Goal: Transaction & Acquisition: Purchase product/service

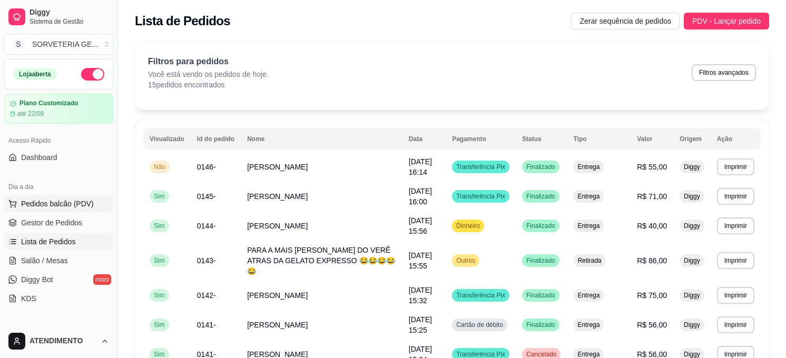
drag, startPoint x: 0, startPoint y: 0, endPoint x: 74, endPoint y: 204, distance: 216.8
click at [74, 204] on span "Pedidos balcão (PDV)" at bounding box center [57, 204] width 73 height 11
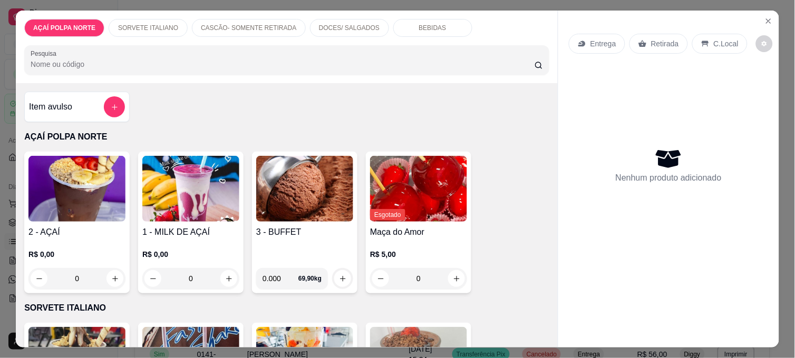
click at [101, 198] on img at bounding box center [76, 189] width 97 height 66
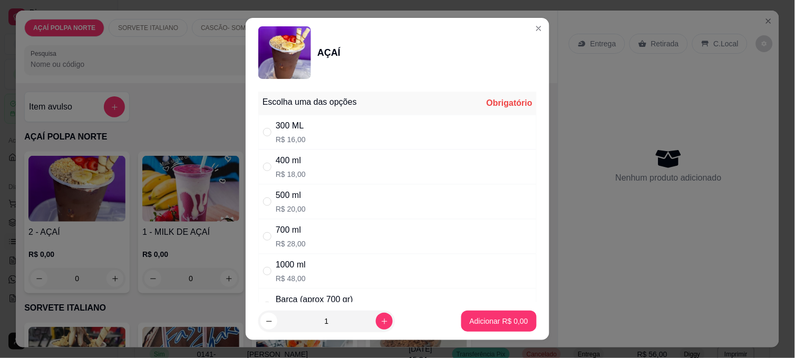
click at [306, 133] on div "300 ML R$ 16,00" at bounding box center [397, 132] width 278 height 35
radio input "true"
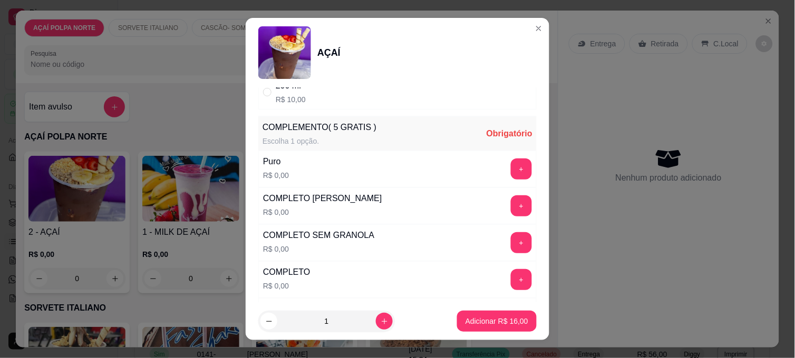
scroll to position [292, 0]
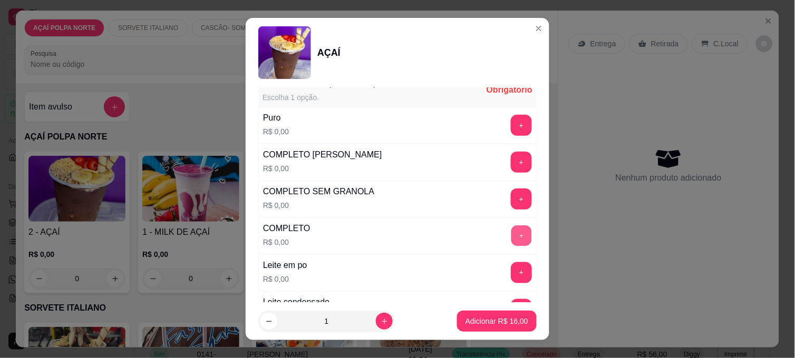
click at [511, 238] on button "+" at bounding box center [521, 236] width 21 height 21
click at [486, 319] on p "Adicionar R$ 16,00" at bounding box center [496, 321] width 63 height 11
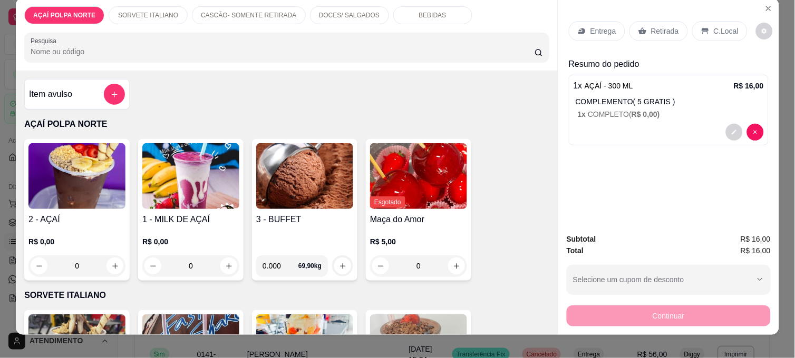
scroll to position [0, 0]
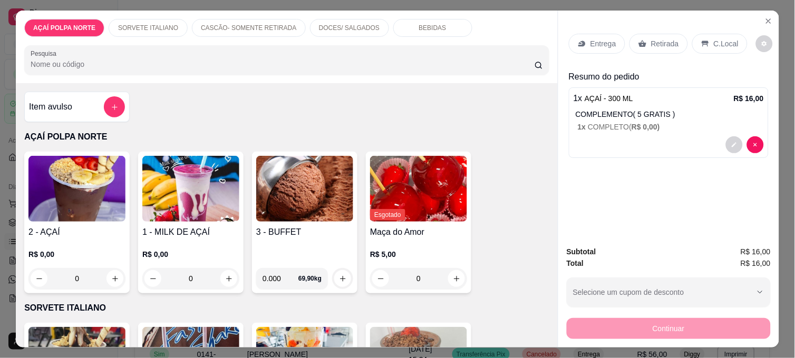
click at [661, 45] on div "Retirada" at bounding box center [658, 44] width 58 height 20
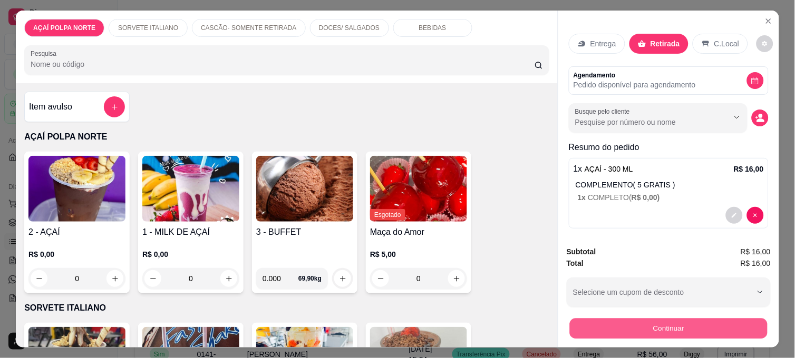
click at [636, 325] on button "Continuar" at bounding box center [669, 328] width 198 height 21
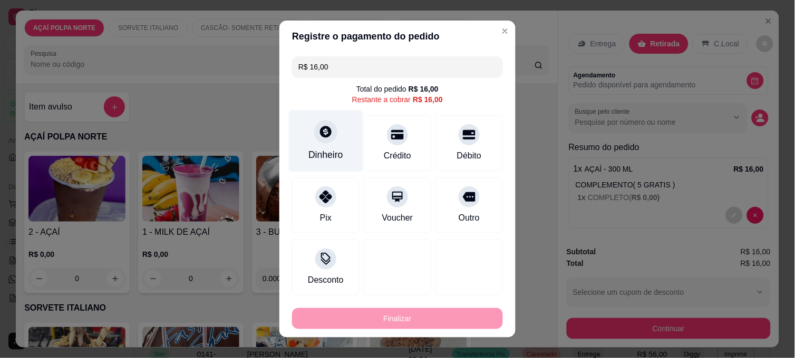
click at [327, 162] on div "Dinheiro" at bounding box center [326, 142] width 74 height 62
click at [366, 171] on input "0,00" at bounding box center [397, 169] width 211 height 21
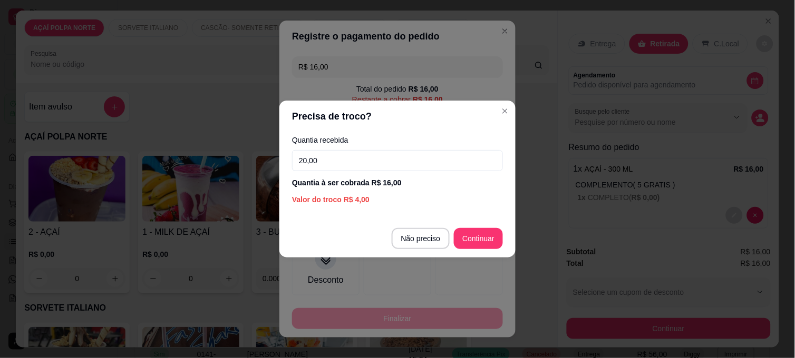
type input "20,00"
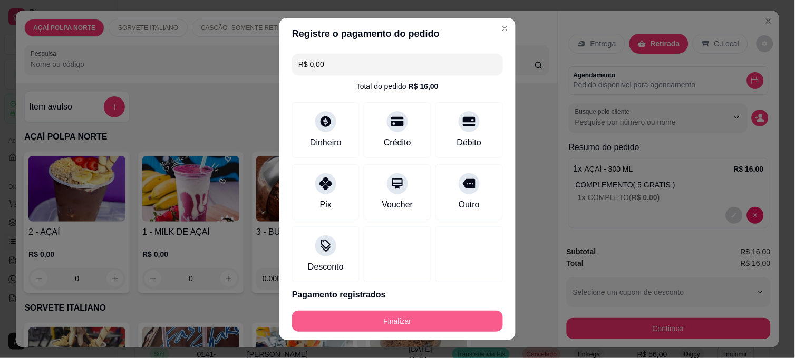
click at [462, 318] on button "Finalizar" at bounding box center [397, 321] width 211 height 21
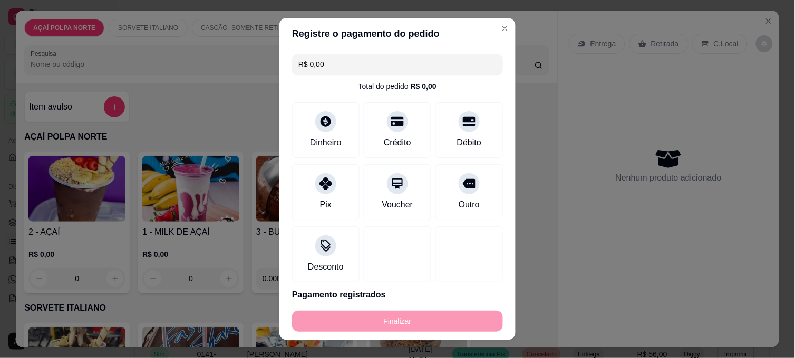
type input "-R$ 16,00"
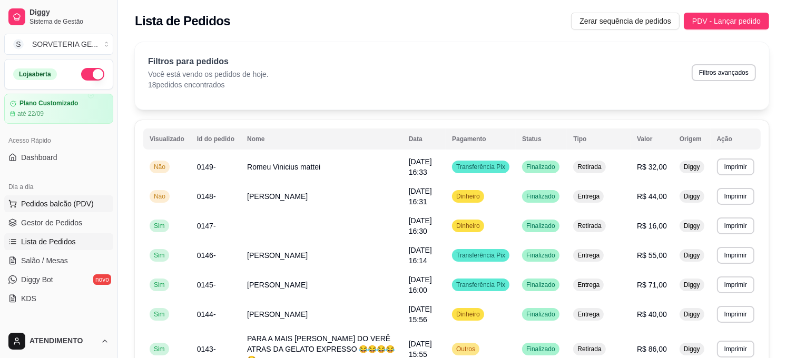
click at [80, 202] on span "Pedidos balcão (PDV)" at bounding box center [57, 204] width 73 height 11
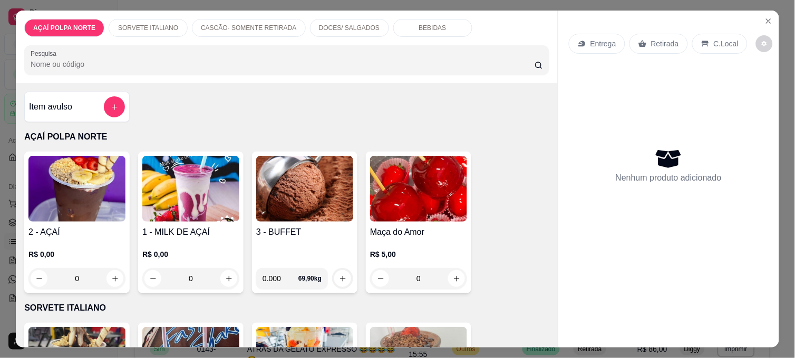
click at [101, 204] on img at bounding box center [76, 189] width 97 height 66
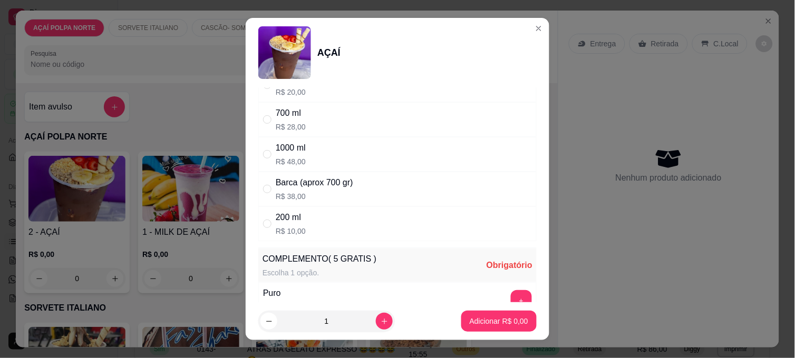
click at [300, 228] on div "200 ml R$ 10,00" at bounding box center [397, 224] width 278 height 35
radio input "true"
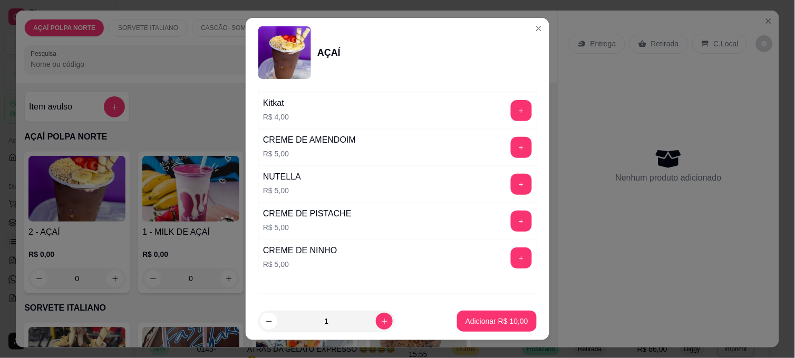
scroll to position [1286, 0]
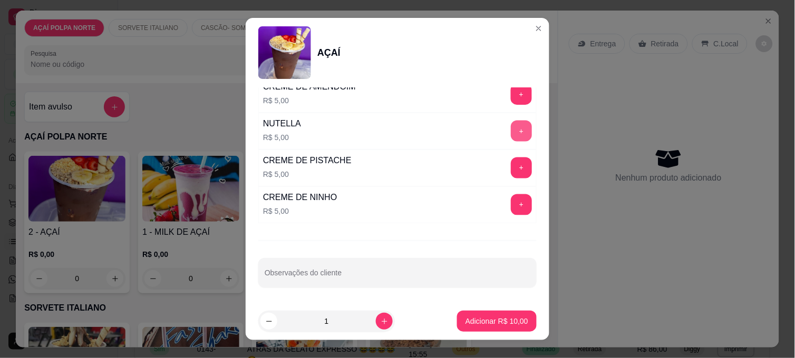
click at [511, 127] on button "+" at bounding box center [521, 131] width 21 height 21
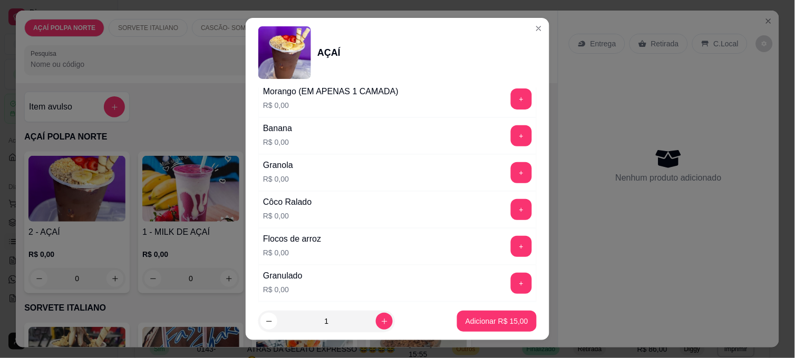
scroll to position [525, 0]
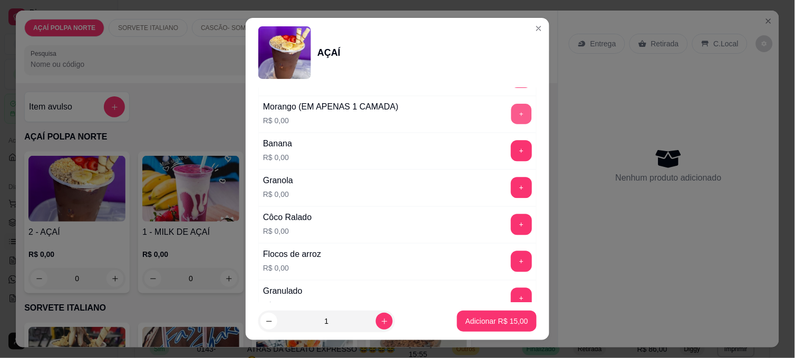
click at [511, 113] on button "+" at bounding box center [521, 114] width 21 height 21
click at [511, 150] on button "+" at bounding box center [521, 151] width 21 height 21
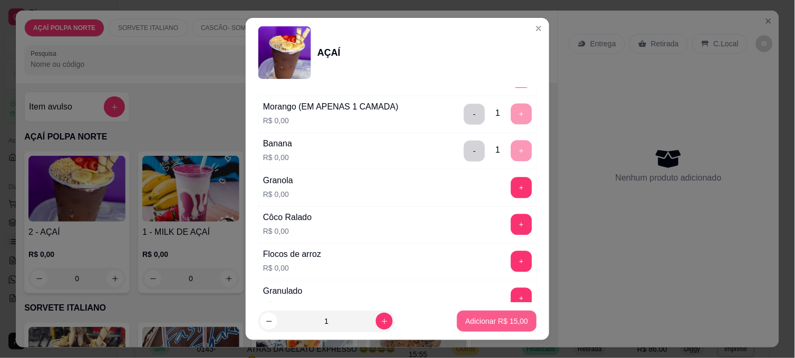
click at [489, 320] on p "Adicionar R$ 15,00" at bounding box center [496, 321] width 63 height 11
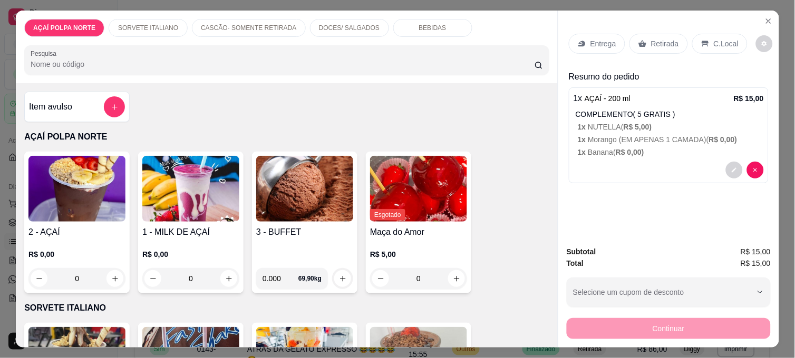
click at [106, 228] on h4 "2 - AÇAÍ" at bounding box center [76, 232] width 97 height 13
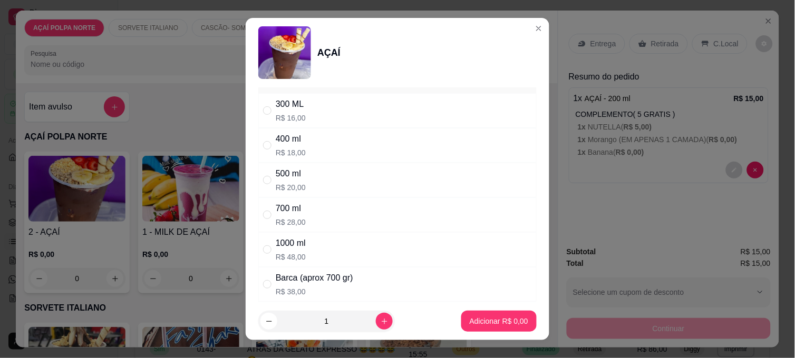
scroll to position [58, 0]
click at [302, 145] on div "500 ml R$ 20,00" at bounding box center [397, 143] width 278 height 35
radio input "true"
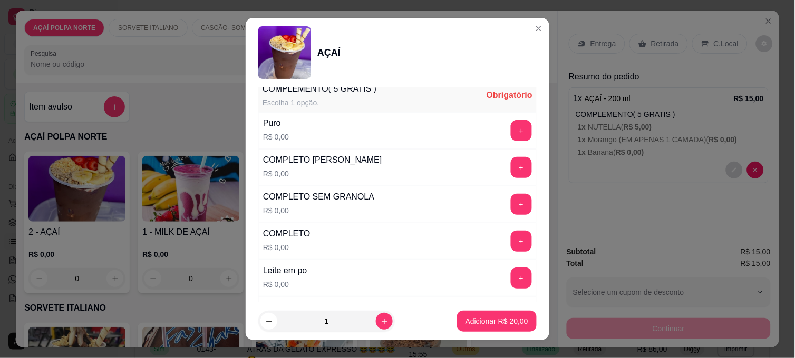
scroll to position [292, 0]
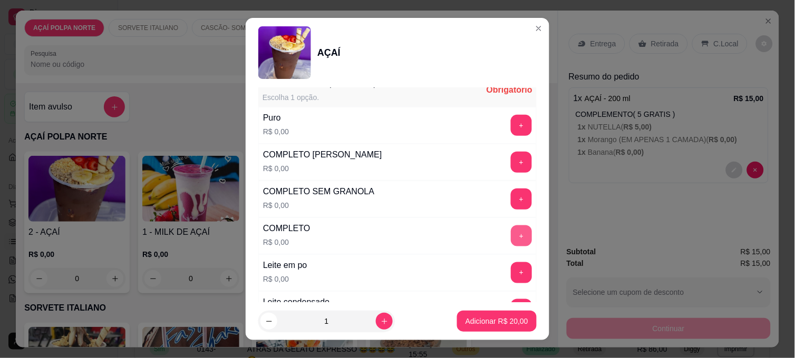
click at [511, 230] on button "+" at bounding box center [521, 236] width 21 height 21
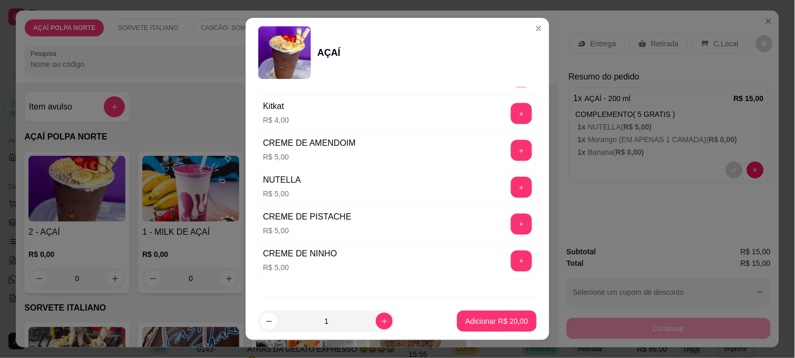
scroll to position [1229, 0]
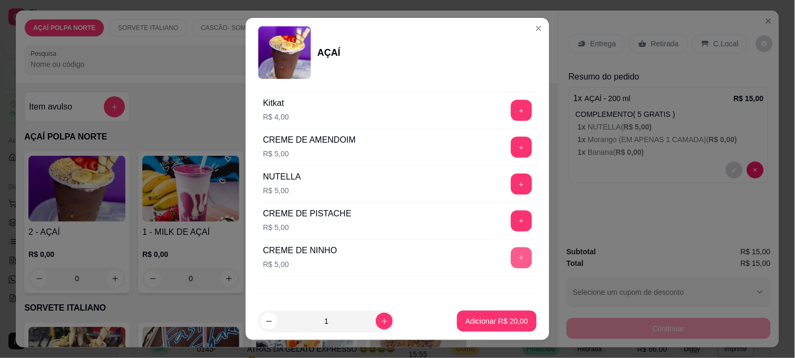
click at [511, 255] on button "+" at bounding box center [521, 258] width 21 height 21
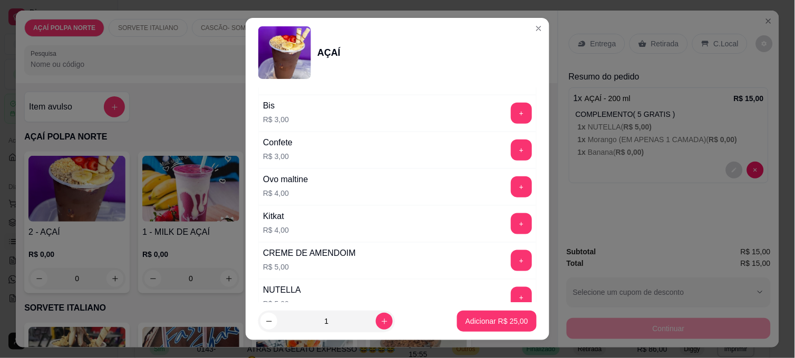
scroll to position [1112, 0]
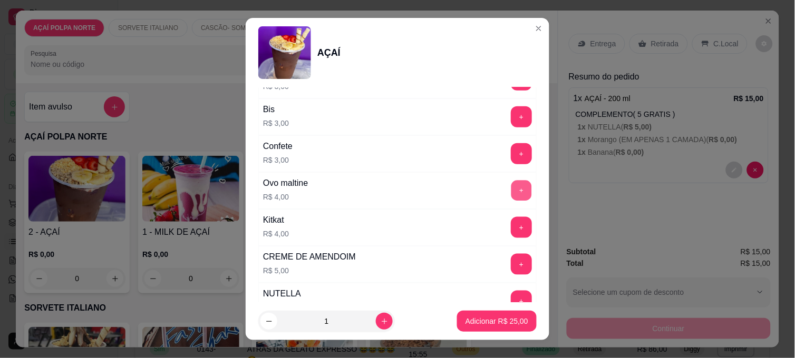
click at [511, 192] on button "+" at bounding box center [521, 191] width 21 height 21
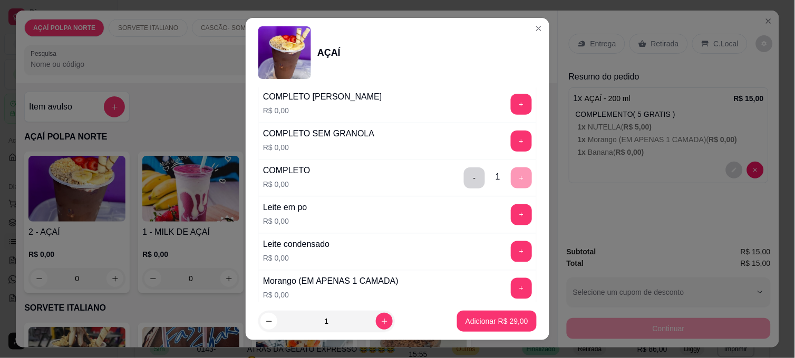
scroll to position [292, 0]
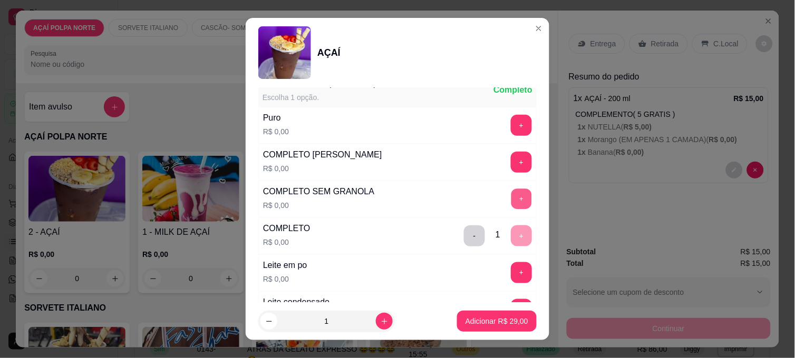
click at [511, 201] on button "+" at bounding box center [521, 199] width 21 height 21
click at [464, 238] on button "-" at bounding box center [474, 236] width 21 height 21
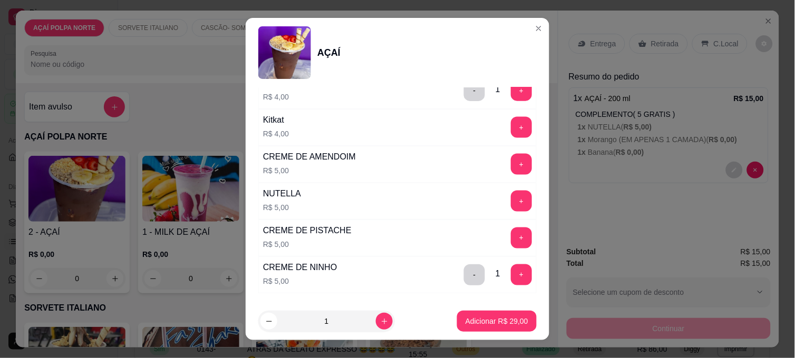
scroll to position [1229, 0]
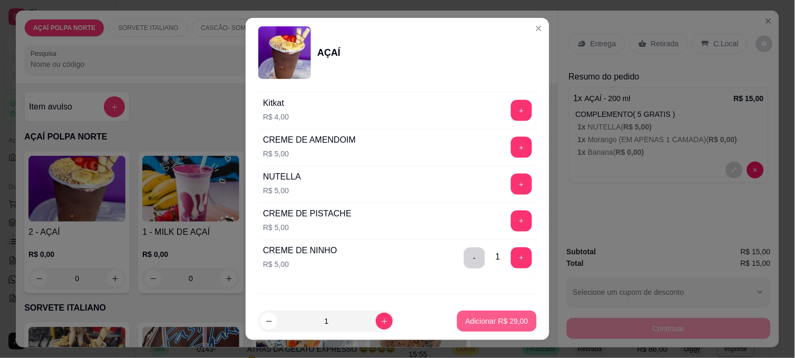
click at [509, 322] on p "Adicionar R$ 29,00" at bounding box center [496, 321] width 63 height 11
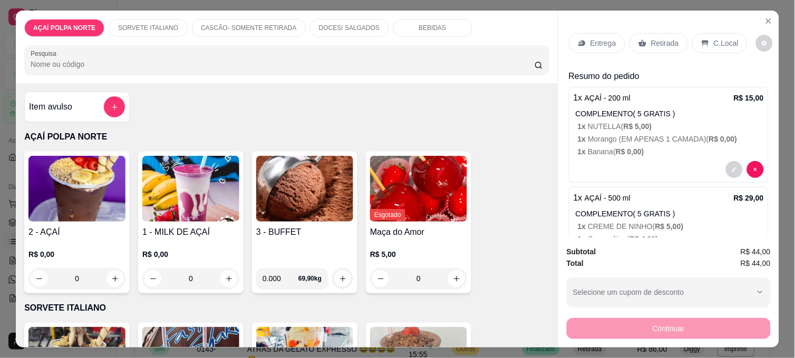
scroll to position [0, 0]
click at [668, 38] on p "Retirada" at bounding box center [665, 43] width 28 height 11
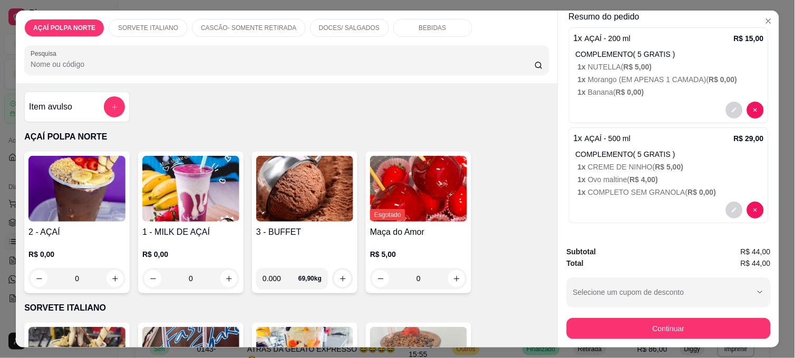
scroll to position [132, 0]
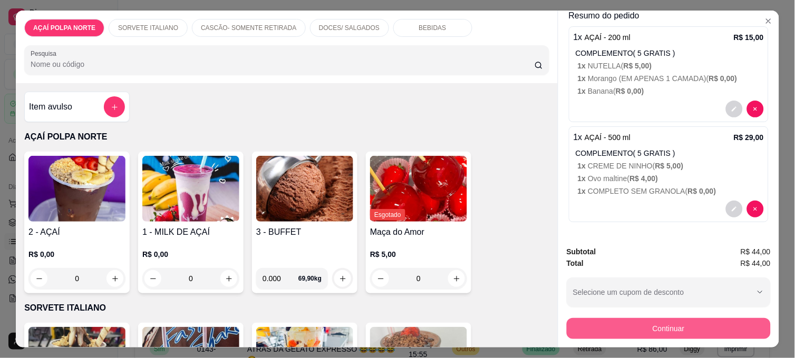
click at [651, 325] on button "Continuar" at bounding box center [668, 328] width 204 height 21
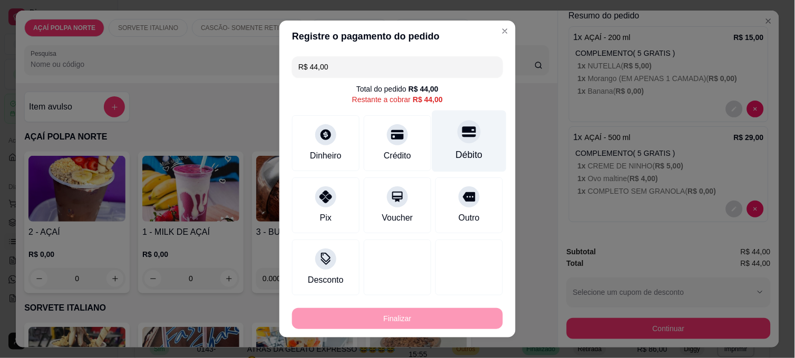
click at [437, 149] on div "Débito" at bounding box center [469, 142] width 74 height 62
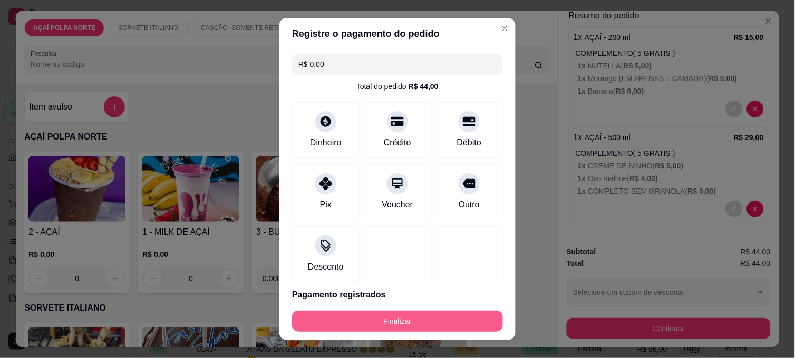
click at [434, 314] on button "Finalizar" at bounding box center [397, 321] width 211 height 21
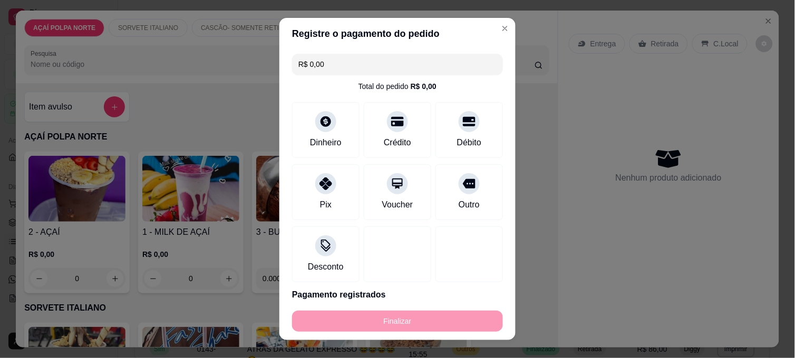
type input "-R$ 44,00"
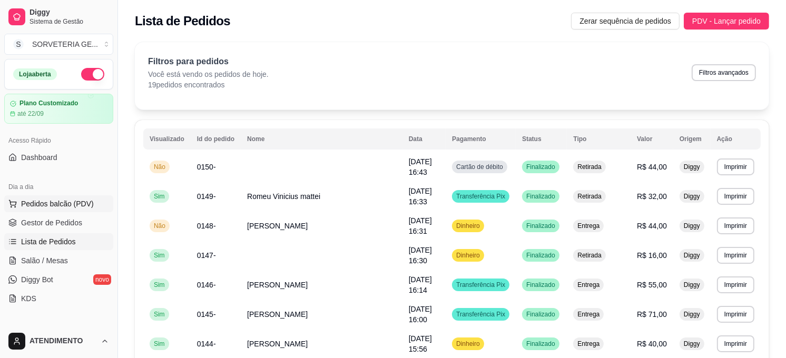
click at [72, 206] on span "Pedidos balcão (PDV)" at bounding box center [57, 204] width 73 height 11
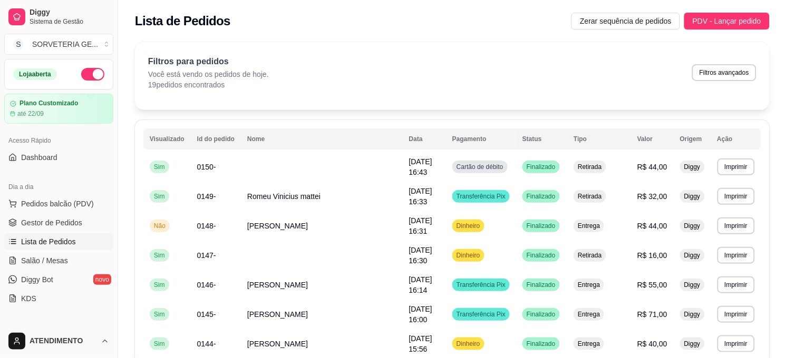
click at [76, 240] on div "R$ 0,00 0" at bounding box center [76, 264] width 97 height 51
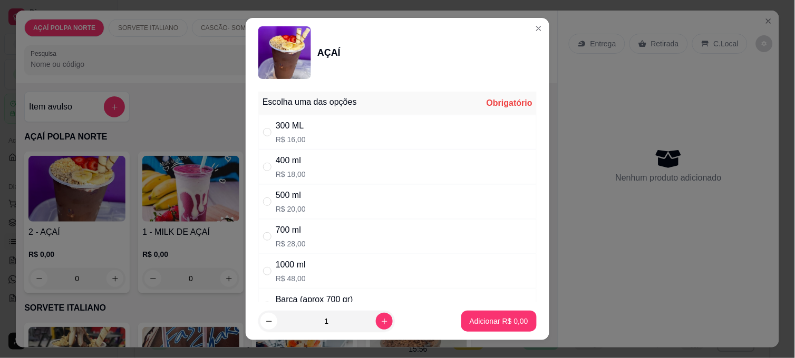
click at [286, 164] on div "400 ml" at bounding box center [291, 160] width 30 height 13
radio input "true"
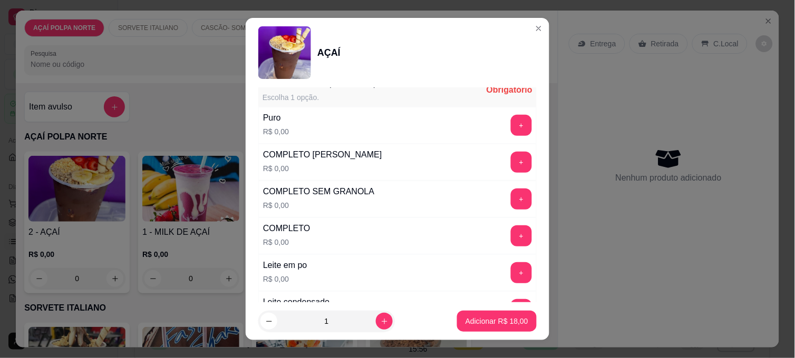
scroll to position [351, 0]
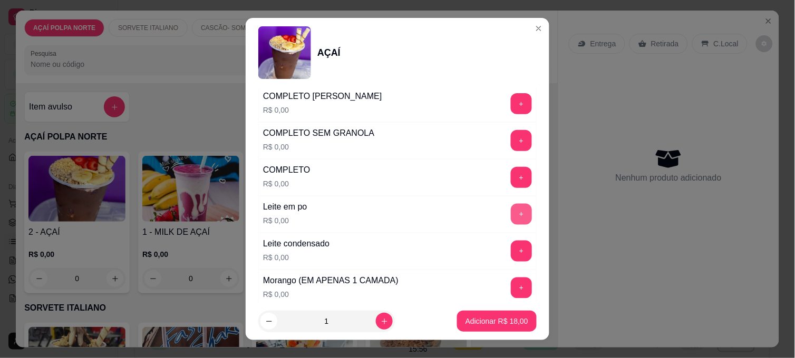
click at [511, 213] on button "+" at bounding box center [521, 214] width 21 height 21
click at [511, 244] on button "+" at bounding box center [521, 251] width 21 height 21
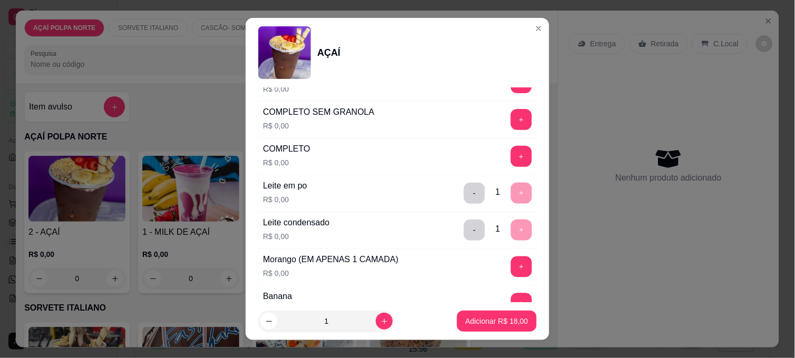
scroll to position [409, 0]
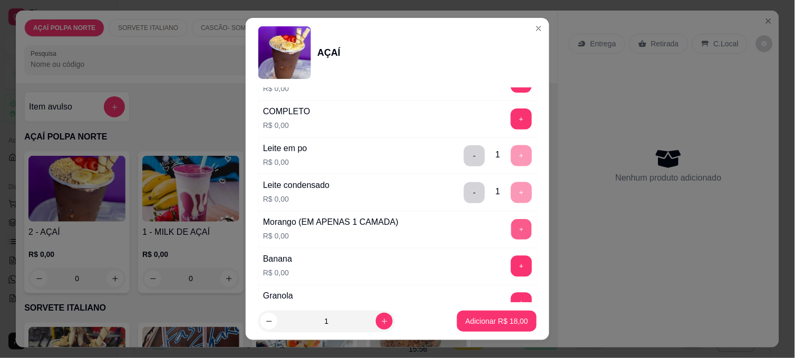
click at [511, 224] on button "+" at bounding box center [521, 230] width 21 height 21
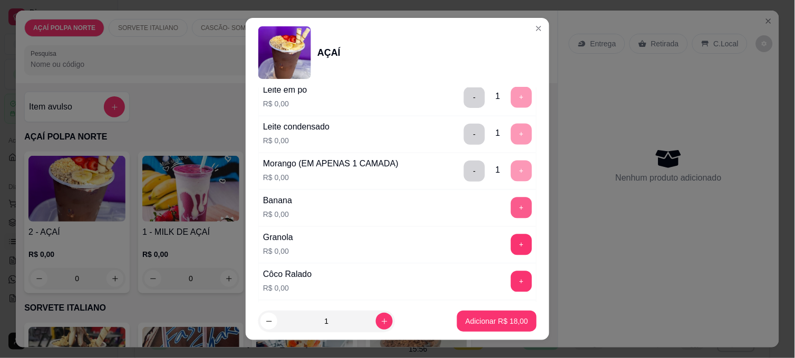
scroll to position [527, 0]
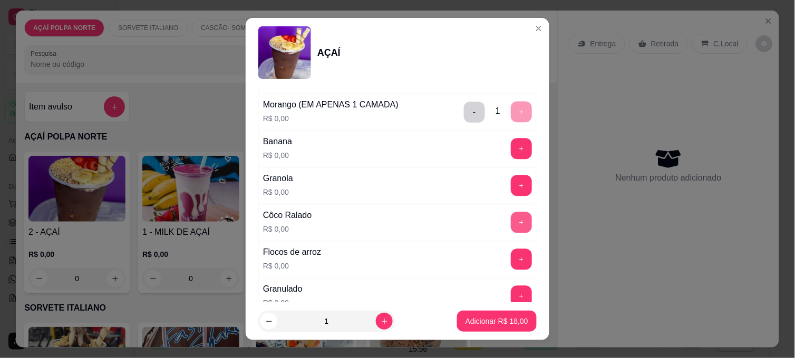
click at [511, 229] on button "+" at bounding box center [521, 222] width 21 height 21
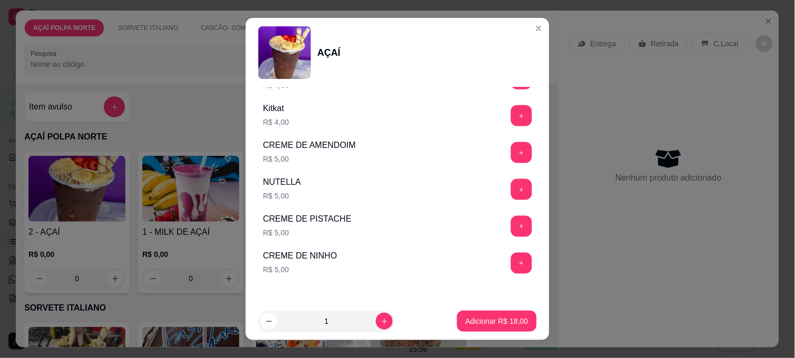
scroll to position [1229, 0]
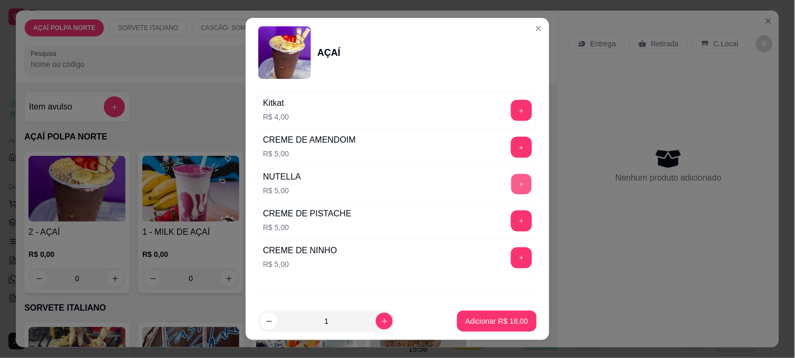
click at [511, 190] on button "+" at bounding box center [521, 184] width 21 height 21
click at [509, 311] on button "Adicionar R$ 23,00" at bounding box center [497, 321] width 80 height 21
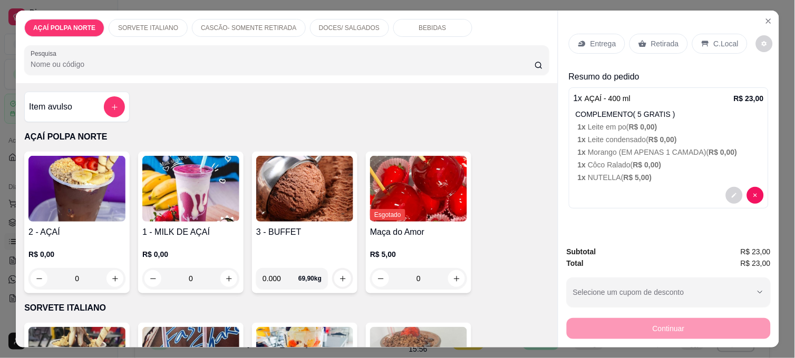
click at [651, 38] on p "Retirada" at bounding box center [665, 43] width 28 height 11
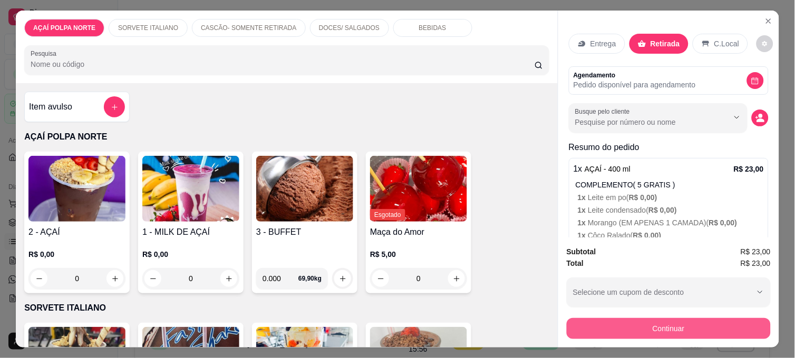
click at [713, 316] on div "Continuar" at bounding box center [668, 328] width 204 height 24
click at [612, 316] on div "Continuar" at bounding box center [668, 328] width 204 height 24
click at [622, 329] on button "Continuar" at bounding box center [668, 328] width 204 height 21
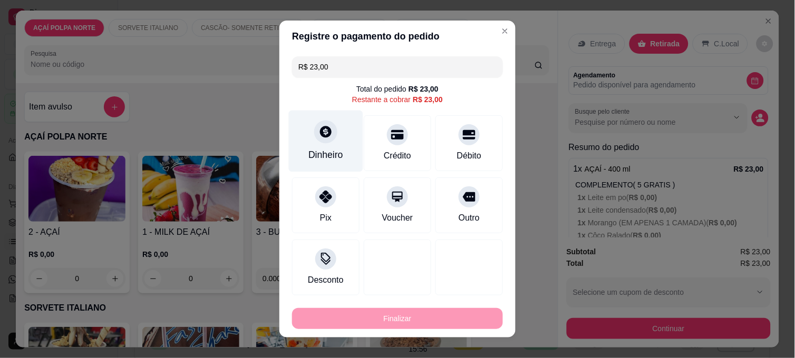
click at [340, 141] on div "Dinheiro" at bounding box center [326, 142] width 74 height 62
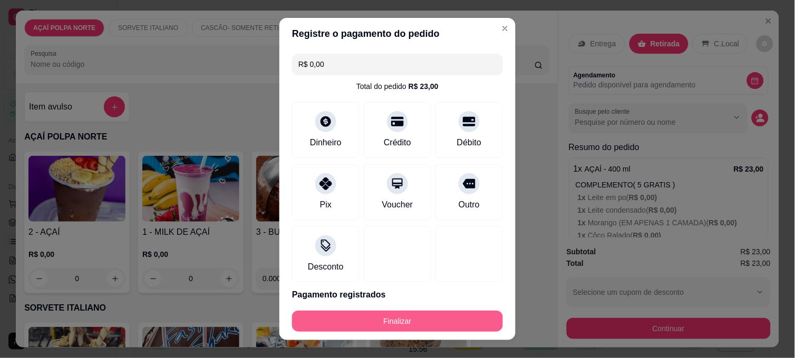
click at [449, 314] on button "Finalizar" at bounding box center [397, 321] width 211 height 21
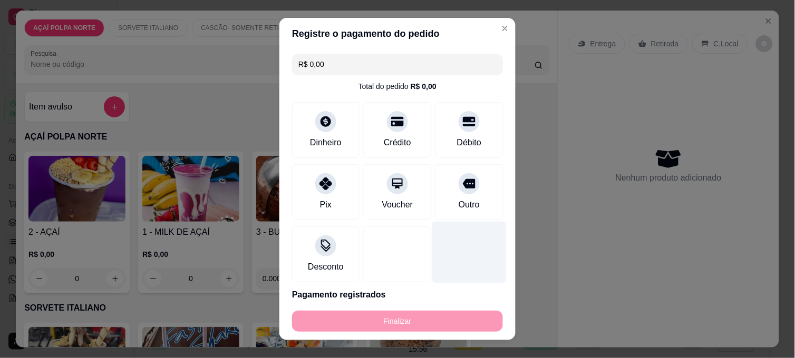
type input "-R$ 23,00"
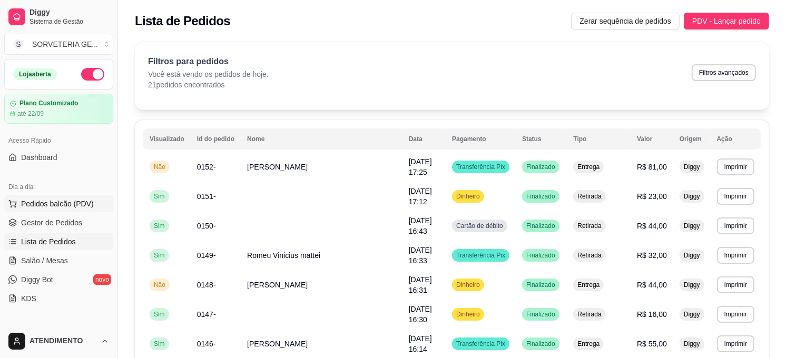
click at [81, 199] on span "Pedidos balcão (PDV)" at bounding box center [57, 204] width 73 height 11
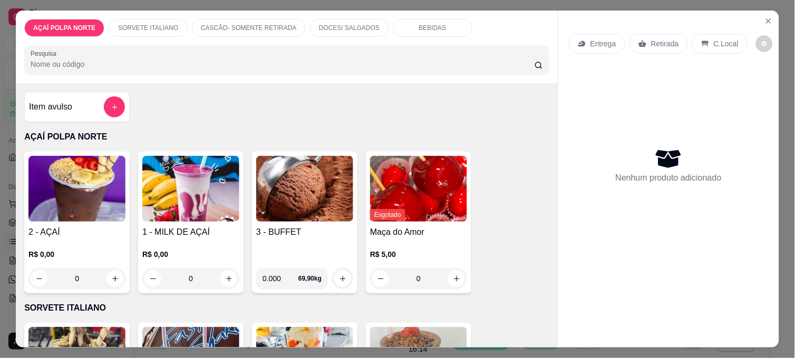
click at [67, 207] on img at bounding box center [76, 189] width 97 height 66
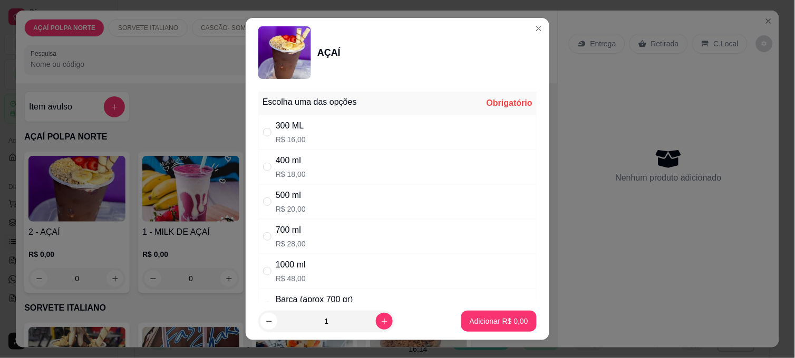
click at [296, 165] on div "400 ml" at bounding box center [291, 160] width 30 height 13
radio input "true"
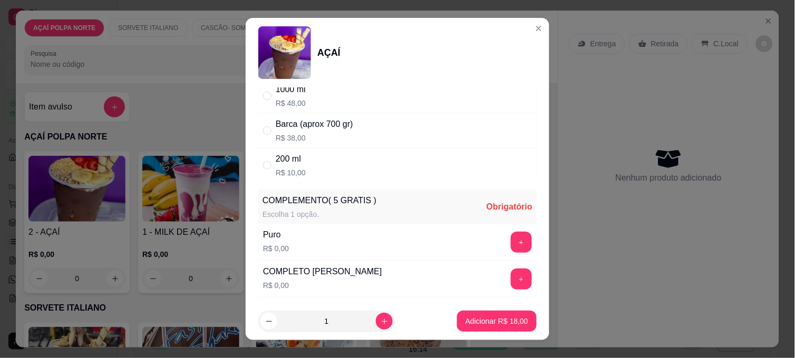
scroll to position [292, 0]
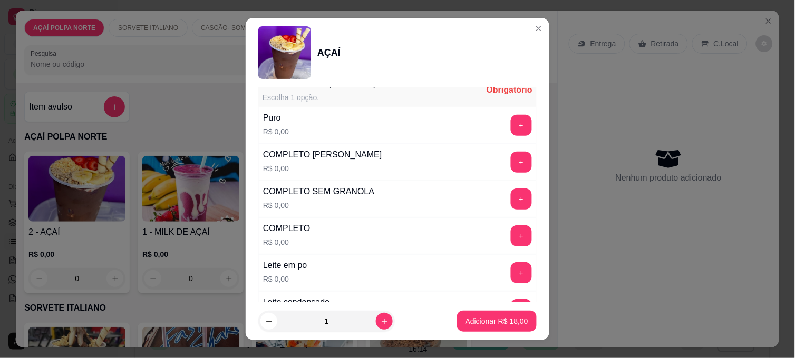
click at [510, 196] on div "+" at bounding box center [521, 199] width 30 height 21
click at [503, 211] on div "COMPLETO SEM GRANOLA R$ 0,00 +" at bounding box center [397, 199] width 278 height 37
click at [511, 206] on button "+" at bounding box center [521, 199] width 21 height 21
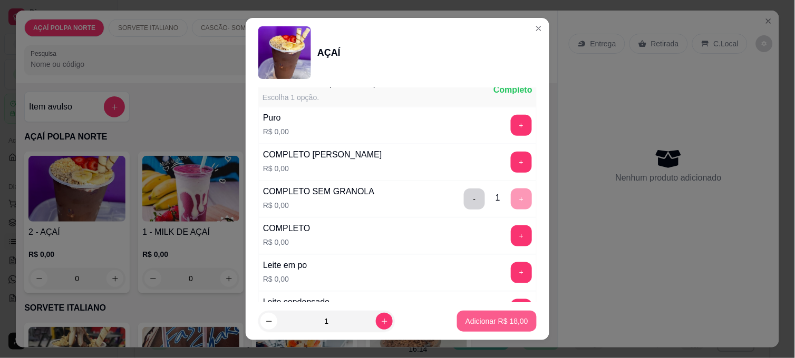
click at [494, 314] on button "Adicionar R$ 18,00" at bounding box center [497, 321] width 80 height 21
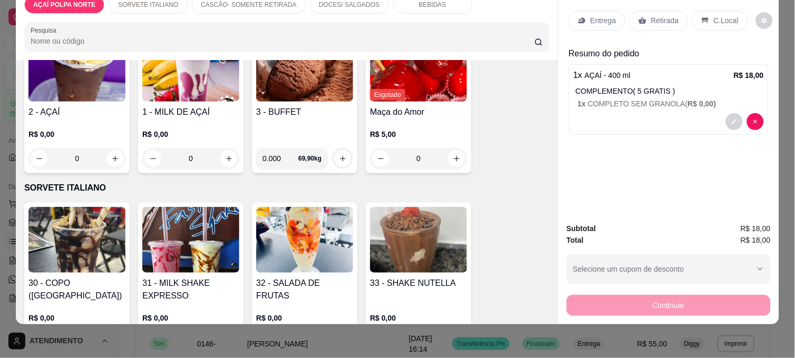
scroll to position [117, 0]
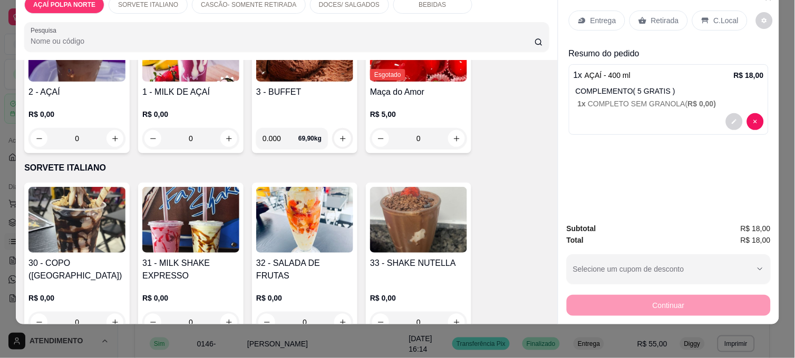
click at [78, 223] on img at bounding box center [76, 220] width 97 height 66
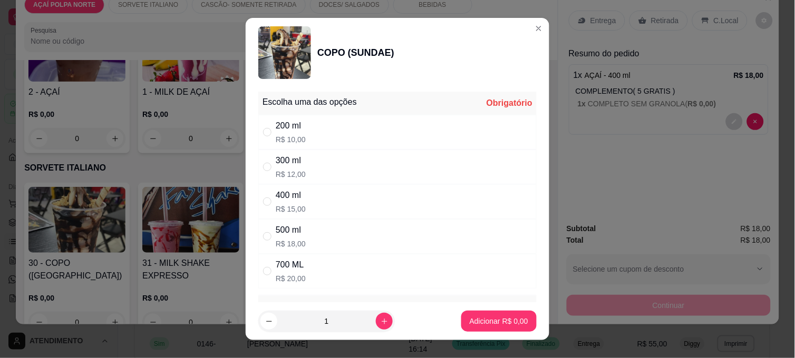
click at [293, 165] on div "300 ml" at bounding box center [291, 160] width 30 height 13
radio input "true"
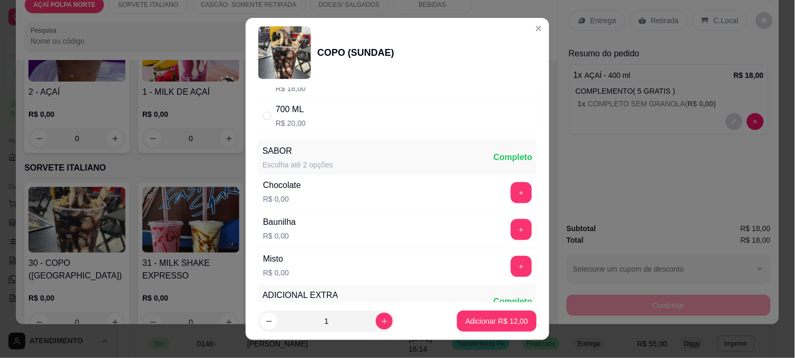
scroll to position [175, 0]
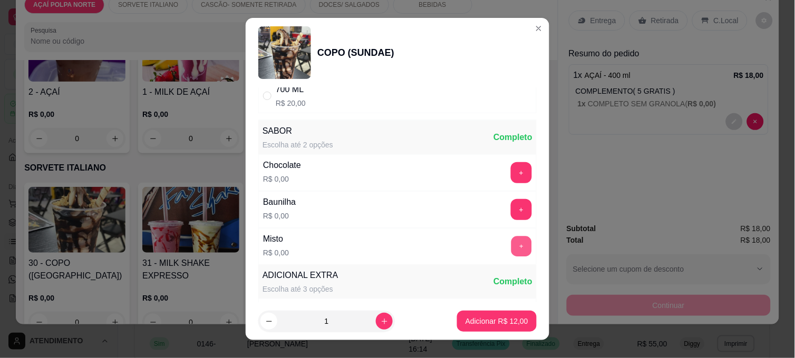
click at [511, 248] on button "+" at bounding box center [521, 247] width 21 height 21
drag, startPoint x: 497, startPoint y: 306, endPoint x: 498, endPoint y: 312, distance: 6.3
click at [497, 307] on footer "1 Adicionar R$ 12,00" at bounding box center [398, 321] width 304 height 38
click at [498, 313] on button "Adicionar R$ 12,00" at bounding box center [497, 321] width 80 height 21
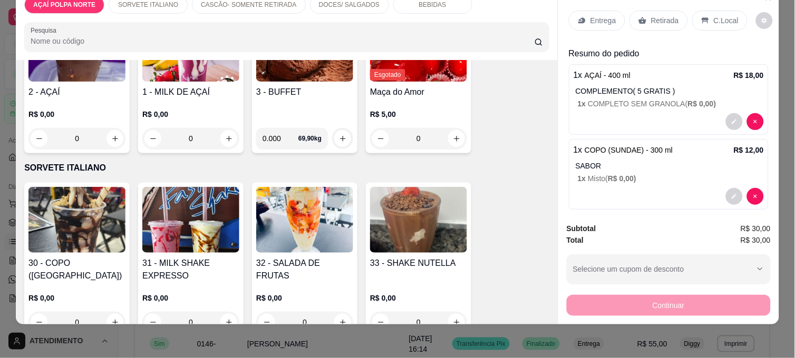
click at [701, 16] on icon at bounding box center [705, 20] width 8 height 8
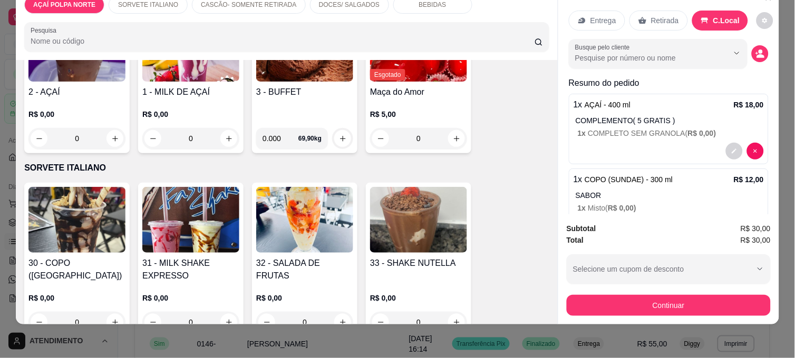
click at [657, 15] on p "Retirada" at bounding box center [665, 20] width 28 height 11
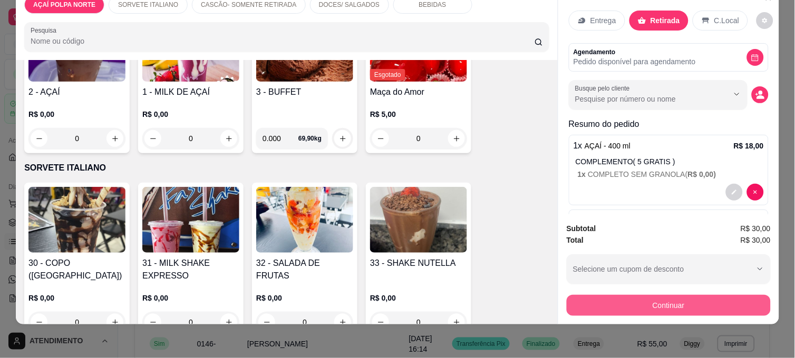
click at [680, 295] on button "Continuar" at bounding box center [668, 305] width 204 height 21
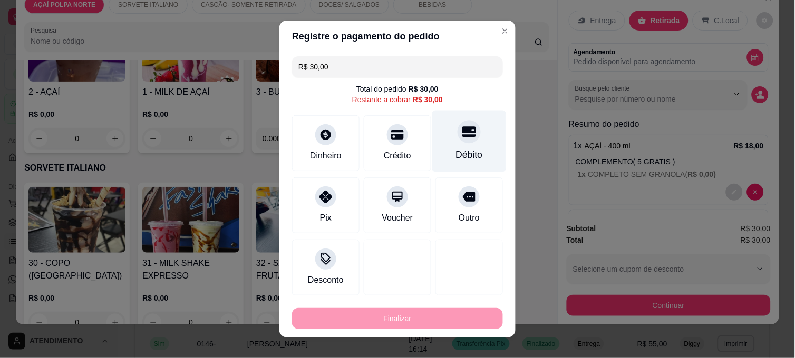
click at [432, 140] on div "Débito" at bounding box center [469, 142] width 74 height 62
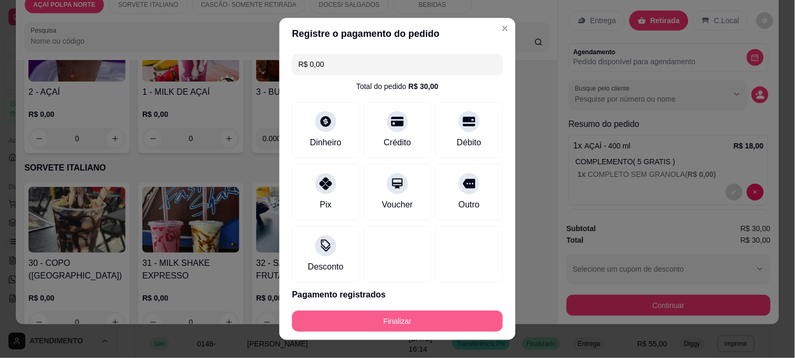
click at [443, 325] on button "Finalizar" at bounding box center [397, 321] width 211 height 21
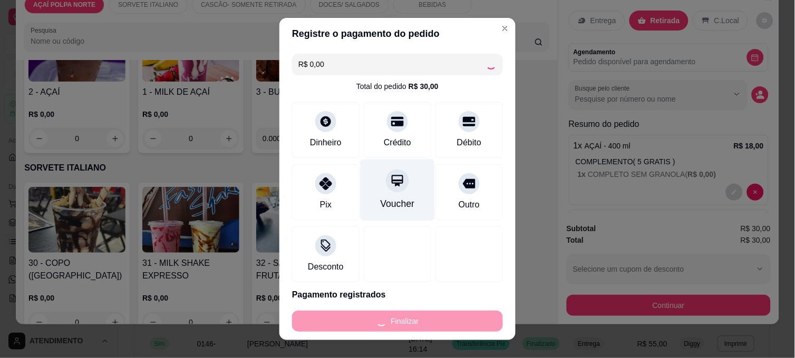
type input "-R$ 30,00"
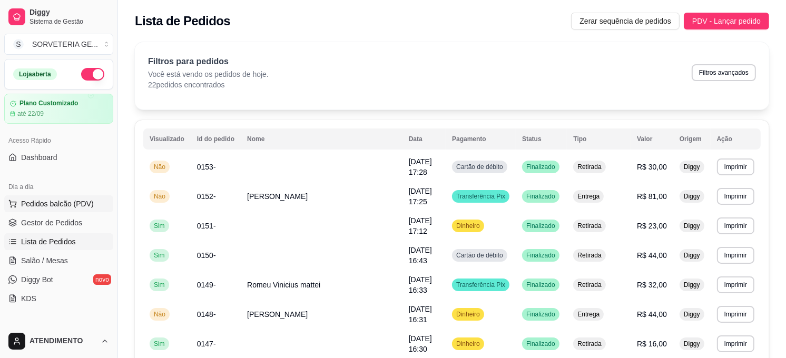
click at [78, 202] on span "Pedidos balcão (PDV)" at bounding box center [57, 204] width 73 height 11
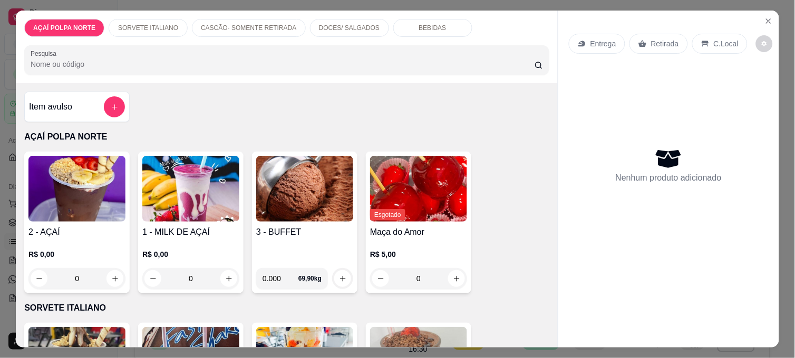
click at [86, 204] on img at bounding box center [76, 189] width 97 height 66
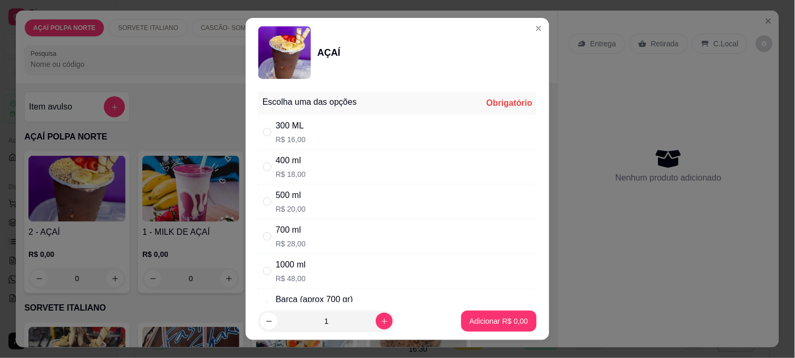
drag, startPoint x: 360, startPoint y: 126, endPoint x: 373, endPoint y: 145, distance: 22.4
click at [359, 128] on div "300 ML R$ 16,00" at bounding box center [397, 132] width 278 height 35
radio input "true"
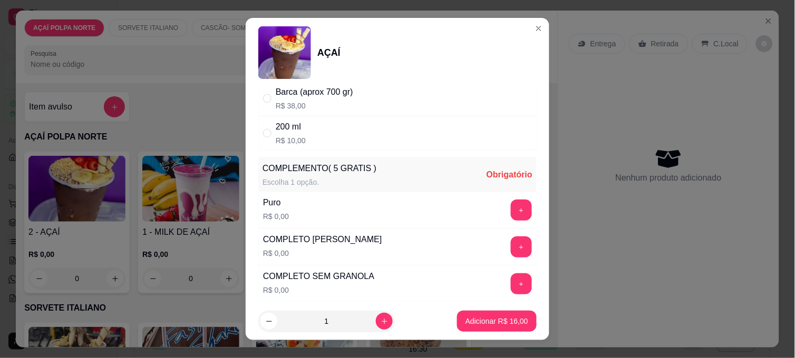
scroll to position [292, 0]
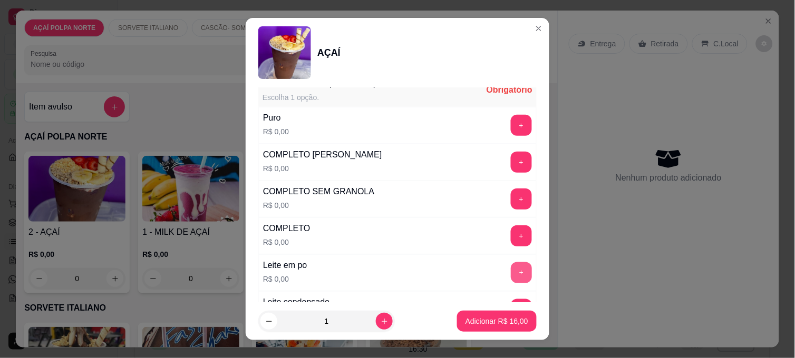
click at [511, 277] on button "+" at bounding box center [521, 272] width 21 height 21
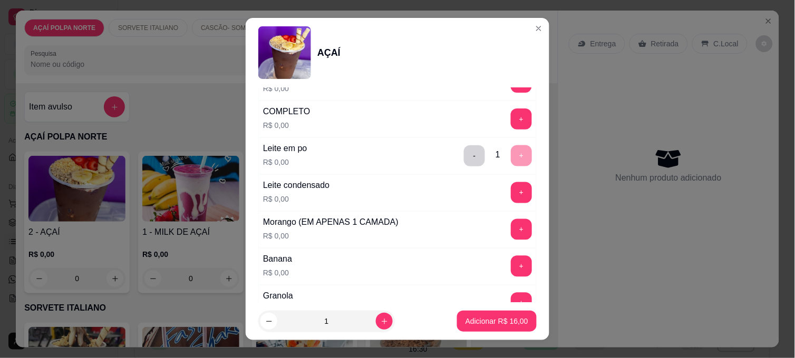
scroll to position [468, 0]
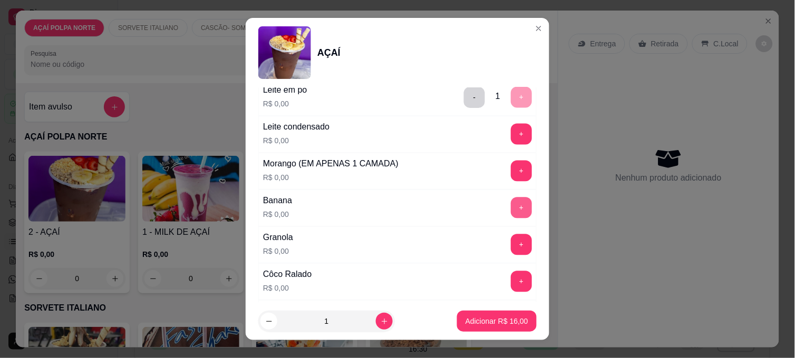
click at [511, 209] on button "+" at bounding box center [521, 208] width 21 height 21
click at [511, 172] on button "+" at bounding box center [521, 171] width 21 height 21
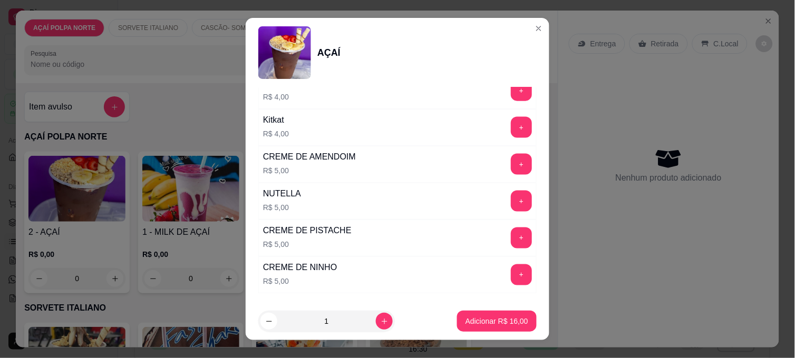
scroll to position [1229, 0]
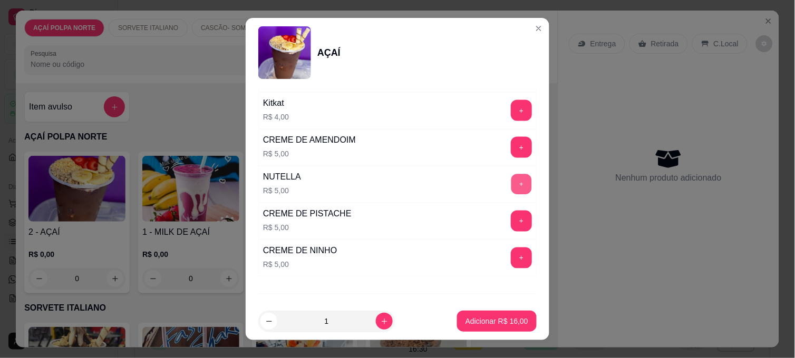
click at [511, 188] on button "+" at bounding box center [521, 184] width 21 height 21
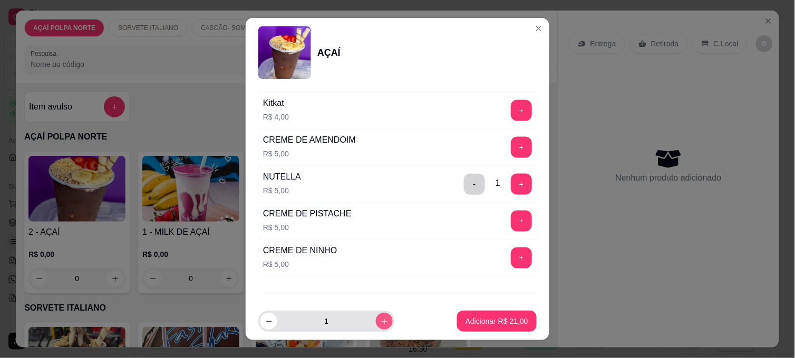
click at [376, 320] on button "increase-product-quantity" at bounding box center [384, 321] width 17 height 17
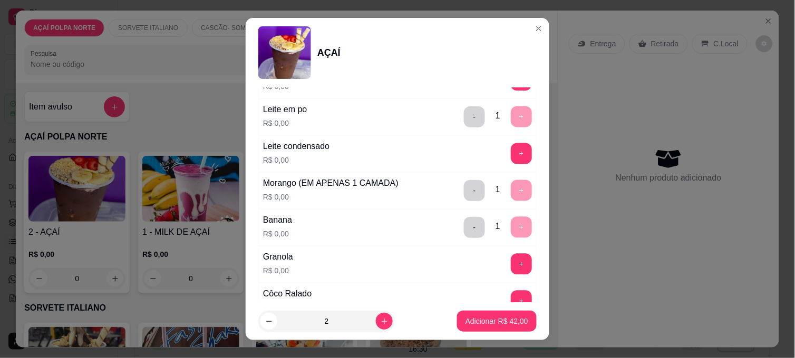
scroll to position [468, 0]
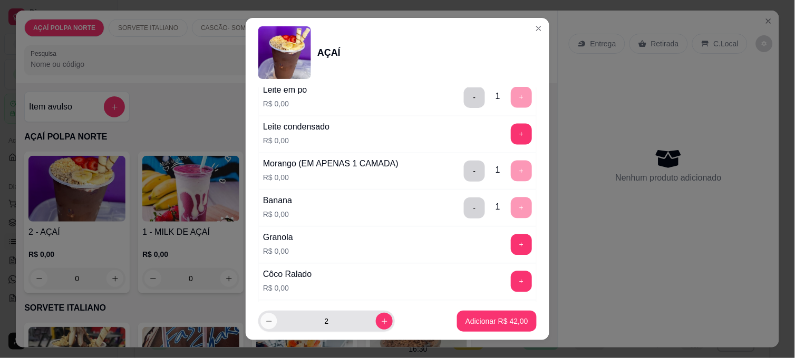
click at [265, 325] on button "decrease-product-quantity" at bounding box center [268, 321] width 16 height 16
type input "1"
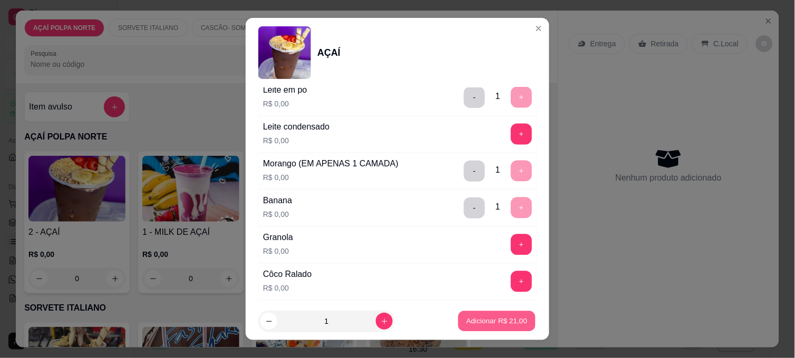
click at [482, 315] on button "Adicionar R$ 21,00" at bounding box center [496, 321] width 77 height 21
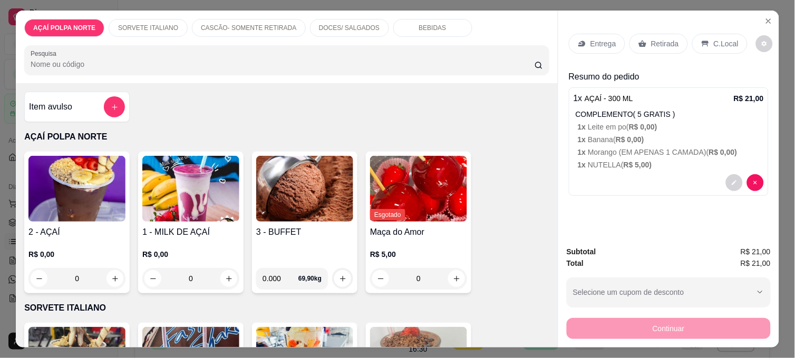
click at [92, 204] on img at bounding box center [76, 189] width 97 height 66
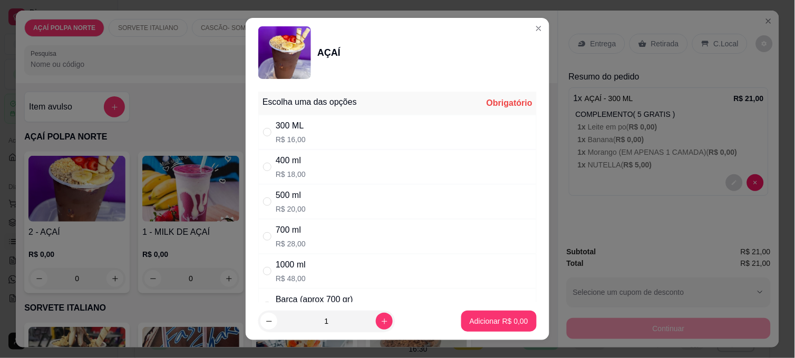
drag, startPoint x: 309, startPoint y: 118, endPoint x: 312, endPoint y: 124, distance: 6.9
click at [311, 120] on div "300 ML R$ 16,00" at bounding box center [397, 132] width 278 height 35
radio input "true"
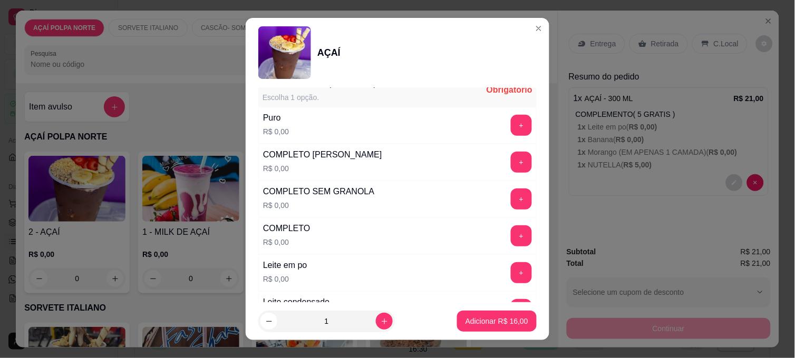
scroll to position [351, 0]
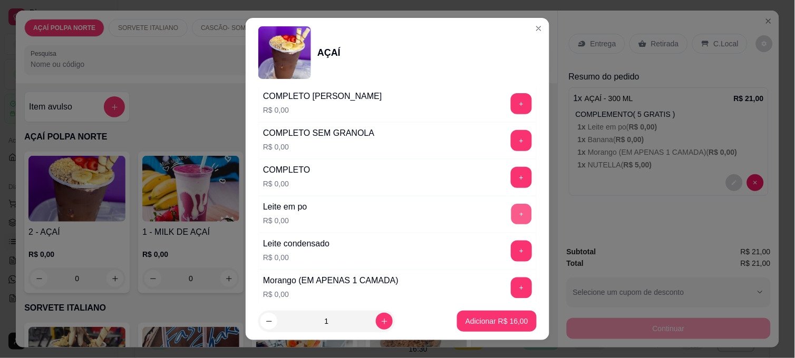
click at [506, 216] on div "+" at bounding box center [521, 214] width 30 height 21
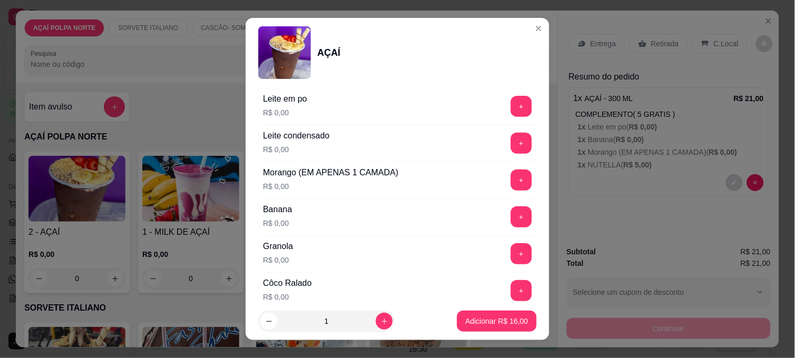
scroll to position [468, 0]
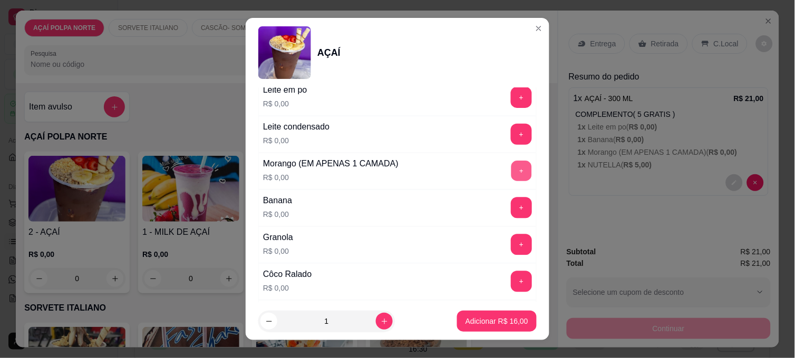
click at [511, 175] on button "+" at bounding box center [521, 171] width 21 height 21
click at [511, 209] on button "+" at bounding box center [521, 208] width 21 height 21
click at [511, 242] on button "+" at bounding box center [521, 244] width 21 height 21
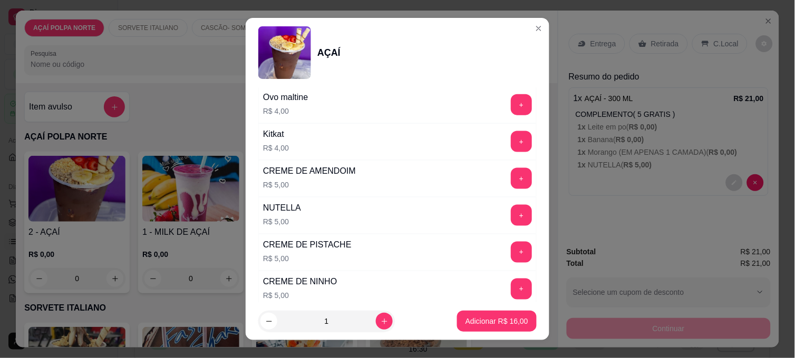
scroll to position [1229, 0]
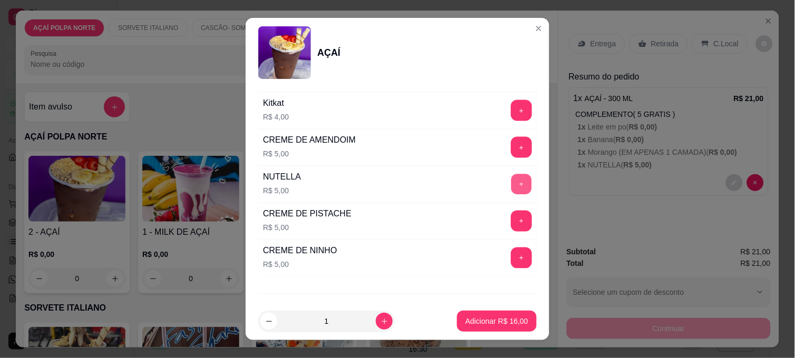
click at [511, 187] on button "+" at bounding box center [521, 184] width 21 height 21
click at [485, 322] on p "Adicionar R$ 21,00" at bounding box center [496, 321] width 61 height 10
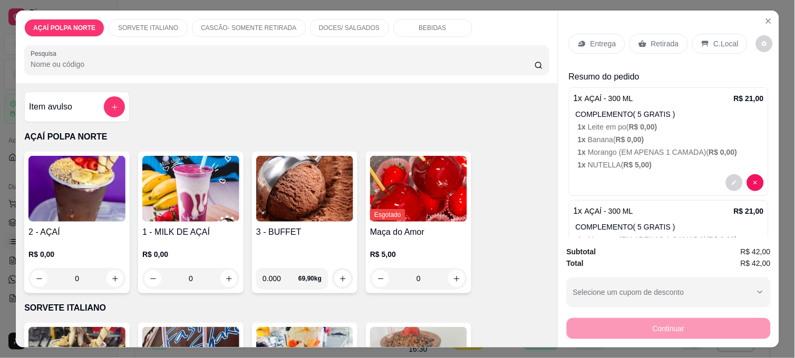
click at [100, 195] on img at bounding box center [76, 189] width 97 height 66
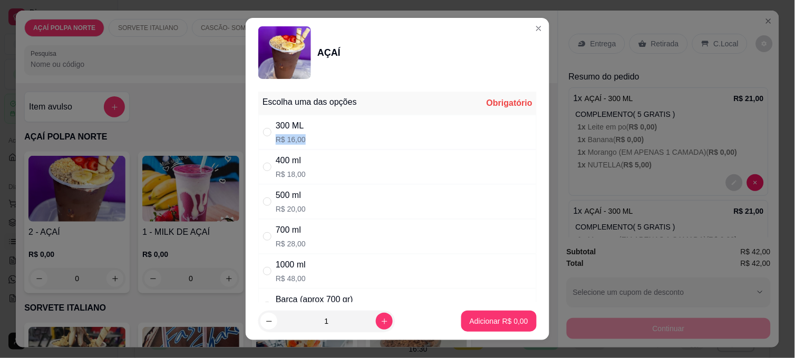
drag, startPoint x: 322, startPoint y: 131, endPoint x: 318, endPoint y: 141, distance: 11.4
click at [318, 140] on div "300 ML R$ 16,00" at bounding box center [397, 132] width 278 height 35
radio input "true"
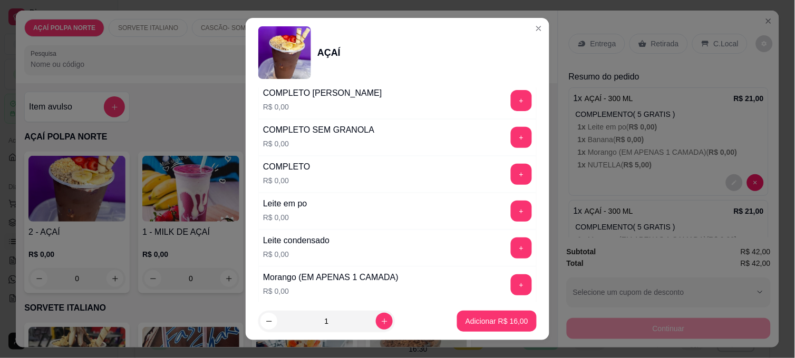
scroll to position [351, 0]
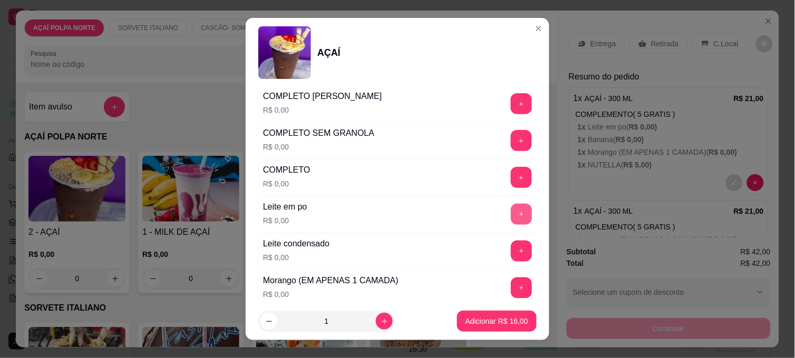
click at [511, 211] on button "+" at bounding box center [521, 214] width 21 height 21
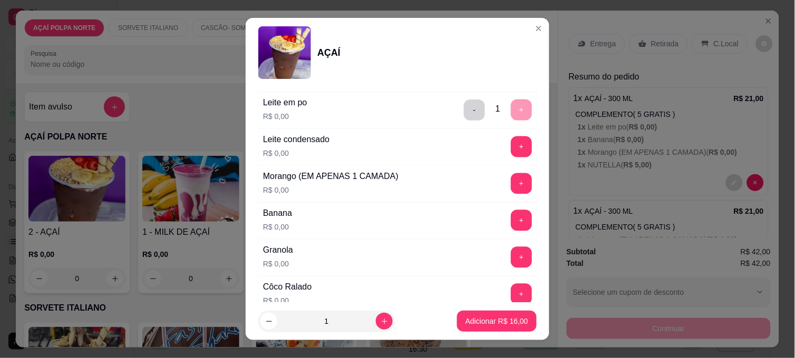
scroll to position [468, 0]
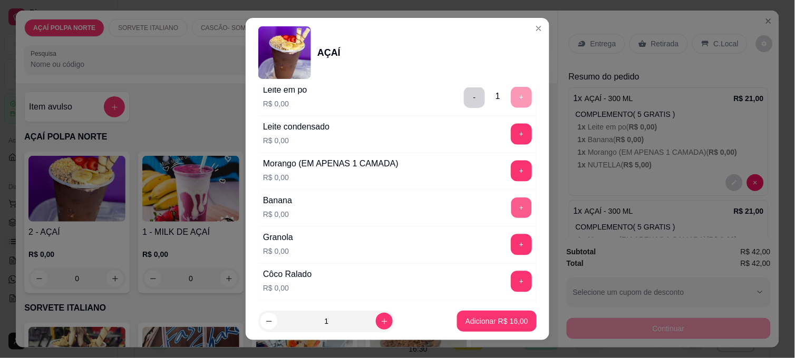
click at [511, 205] on button "+" at bounding box center [521, 208] width 21 height 21
click at [511, 171] on button "+" at bounding box center [521, 171] width 21 height 21
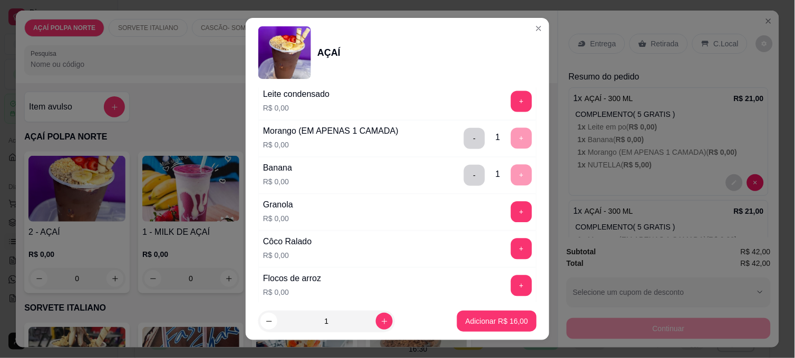
scroll to position [527, 0]
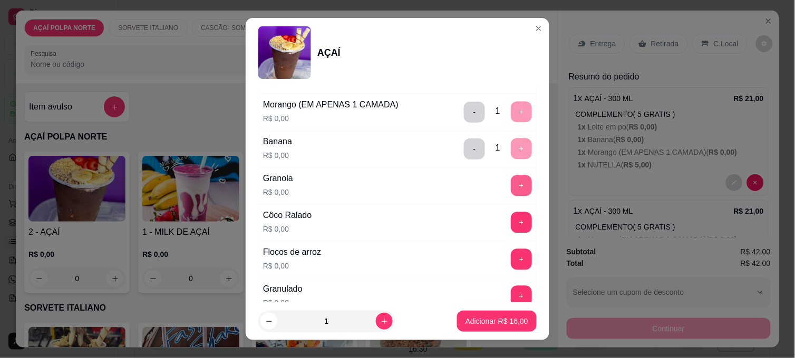
click at [511, 190] on button "+" at bounding box center [521, 185] width 21 height 21
click at [502, 321] on p "Adicionar R$ 16,00" at bounding box center [496, 321] width 63 height 11
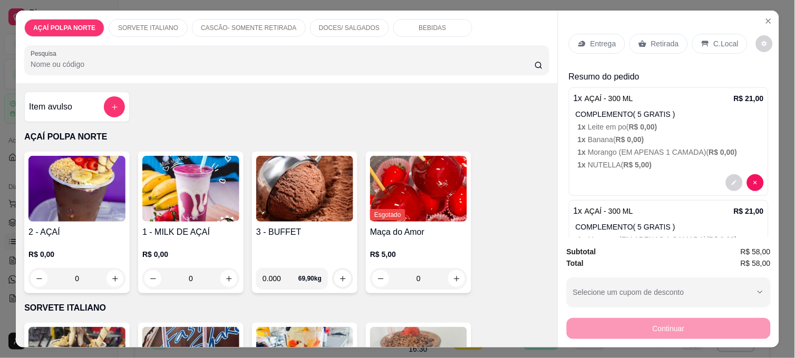
click at [654, 41] on p "Retirada" at bounding box center [665, 43] width 28 height 11
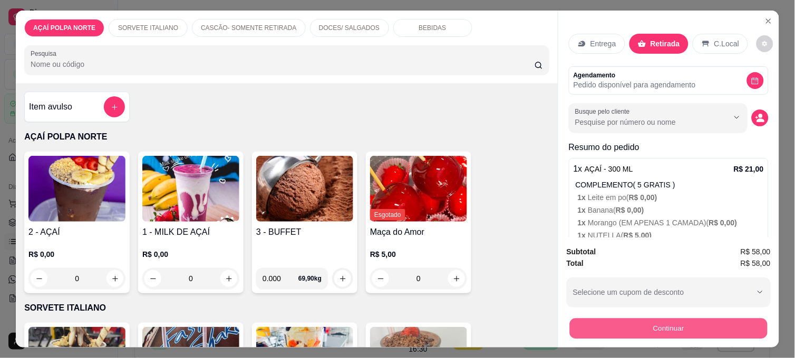
click at [704, 324] on button "Continuar" at bounding box center [669, 328] width 198 height 21
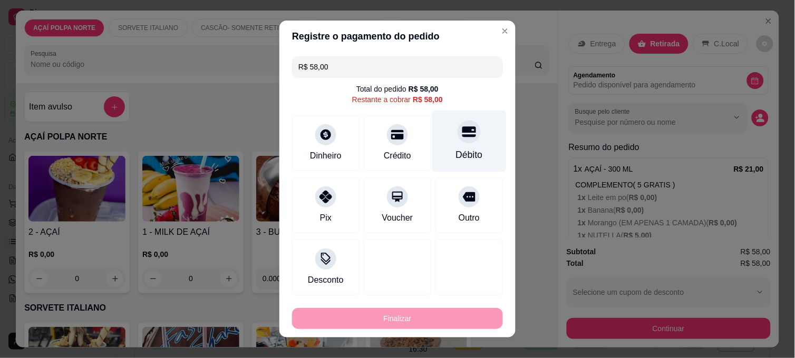
click at [438, 139] on div "Débito" at bounding box center [469, 142] width 74 height 62
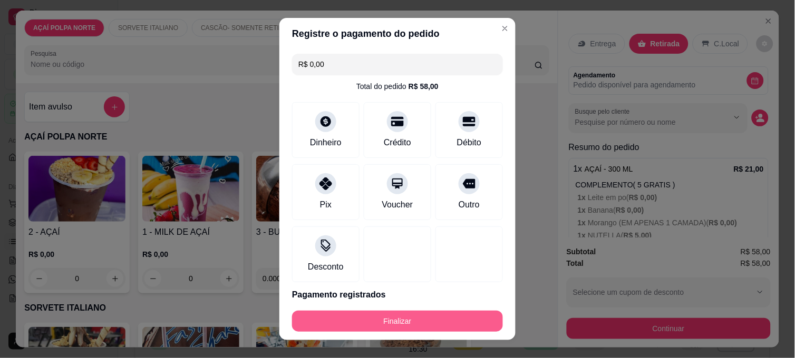
click at [446, 315] on button "Finalizar" at bounding box center [397, 321] width 211 height 21
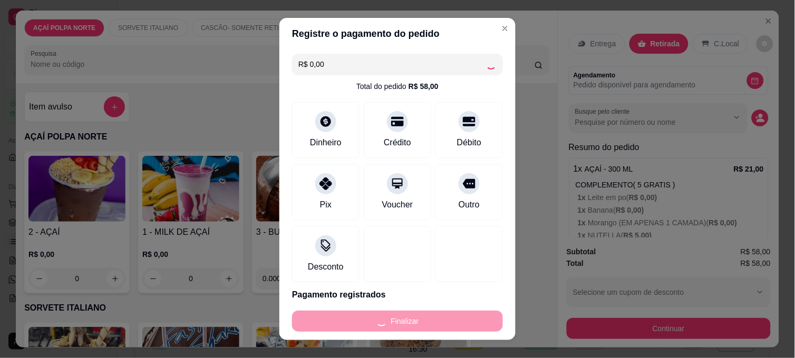
type input "-R$ 58,00"
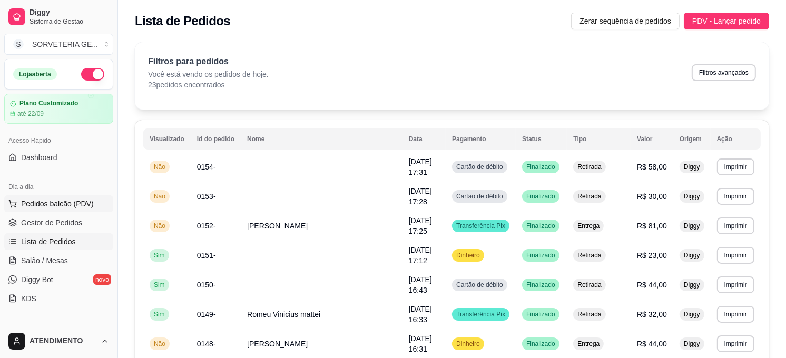
click at [62, 202] on span "Pedidos balcão (PDV)" at bounding box center [57, 204] width 73 height 11
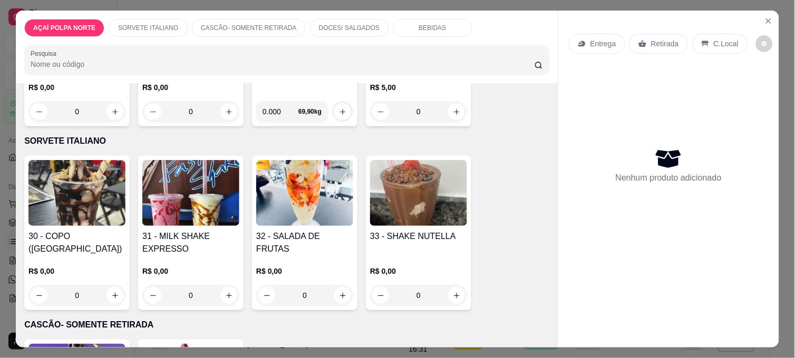
scroll to position [175, 0]
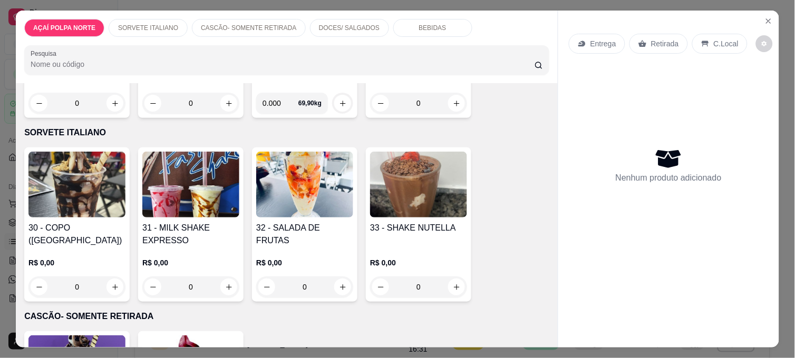
click at [85, 211] on img at bounding box center [76, 185] width 97 height 66
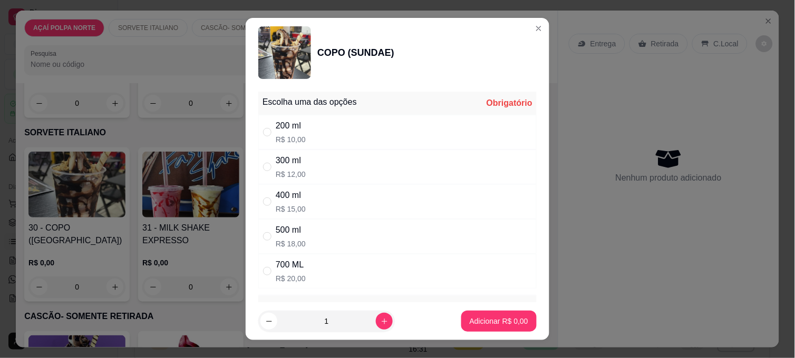
click at [287, 167] on div "300 ml" at bounding box center [291, 160] width 30 height 13
radio input "true"
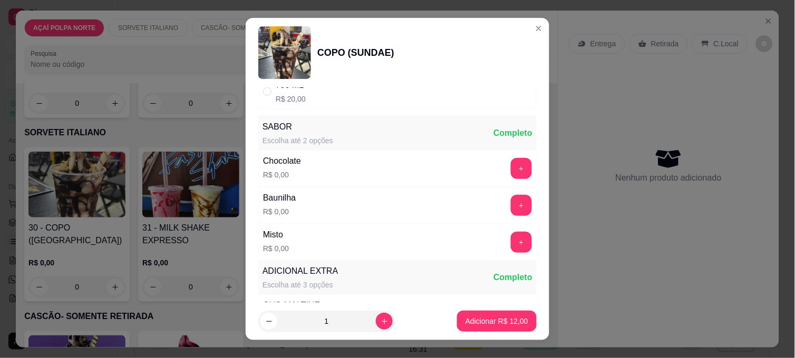
scroll to position [171, 0]
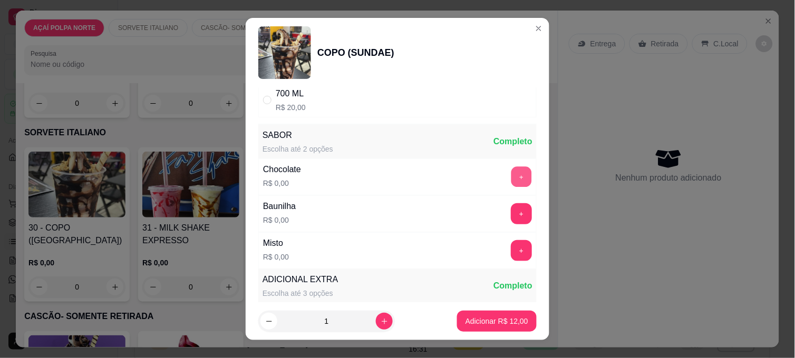
click at [511, 180] on button "+" at bounding box center [521, 177] width 21 height 21
click at [491, 324] on p "Adicionar R$ 12,00" at bounding box center [496, 321] width 63 height 11
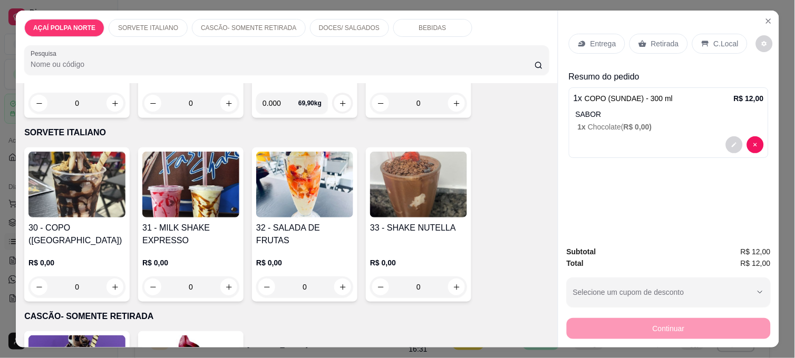
click at [86, 167] on img at bounding box center [76, 185] width 97 height 66
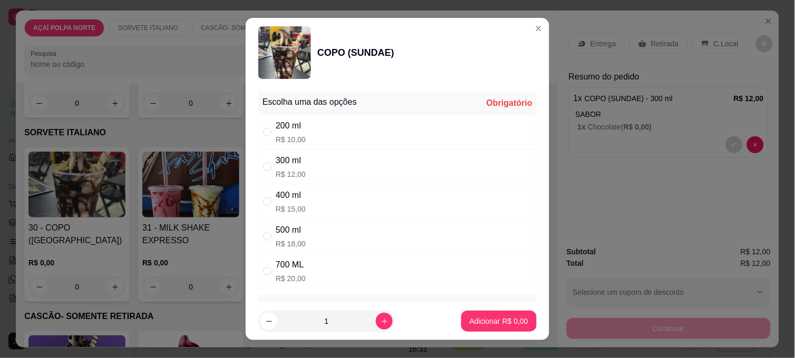
click at [297, 167] on div "300 ml" at bounding box center [291, 160] width 30 height 13
radio input "true"
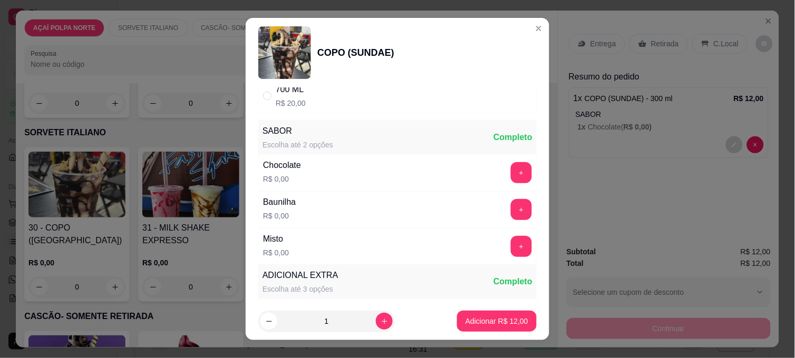
scroll to position [234, 0]
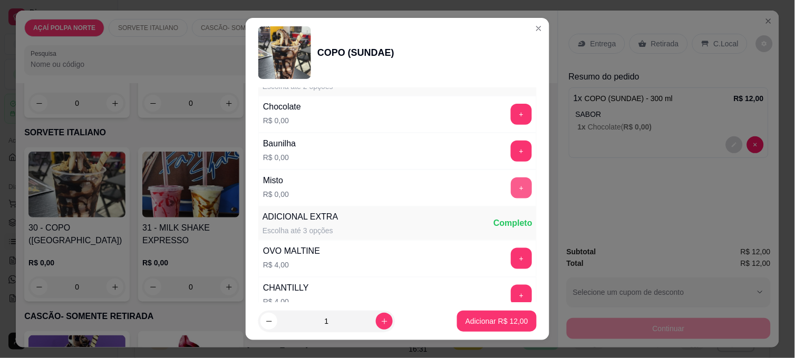
click at [511, 188] on button "+" at bounding box center [521, 188] width 21 height 21
click at [499, 319] on p "Adicionar R$ 12,00" at bounding box center [496, 321] width 63 height 11
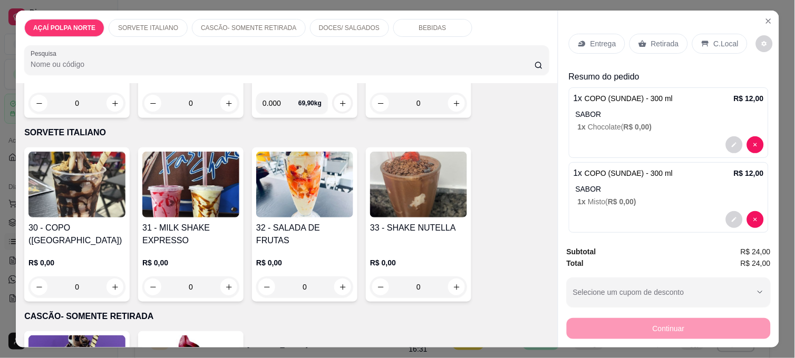
click at [90, 214] on div "30 - COPO (SUNDAE) R$ 0,00 0" at bounding box center [76, 225] width 105 height 154
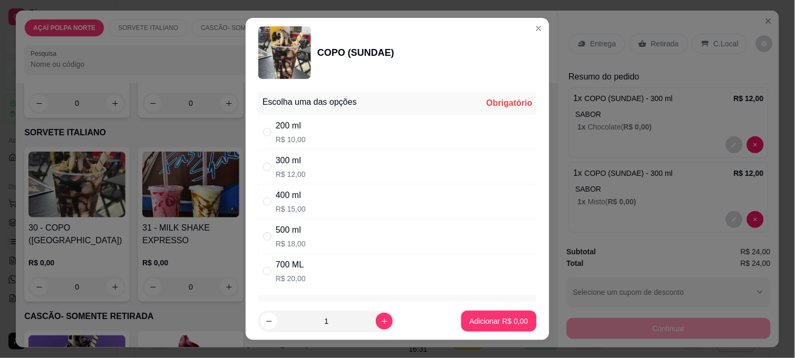
click at [298, 161] on div "300 ml" at bounding box center [291, 160] width 30 height 13
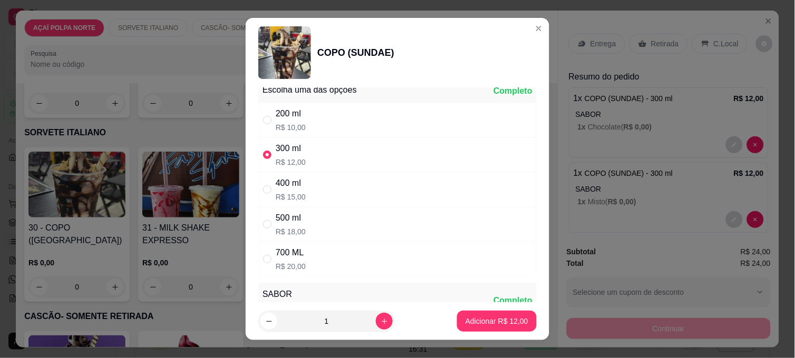
scroll to position [0, 0]
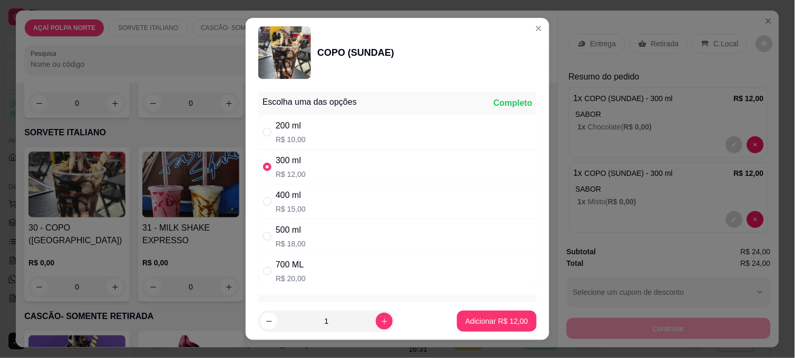
click at [337, 198] on div "400 ml R$ 15,00" at bounding box center [397, 201] width 278 height 35
radio input "false"
radio input "true"
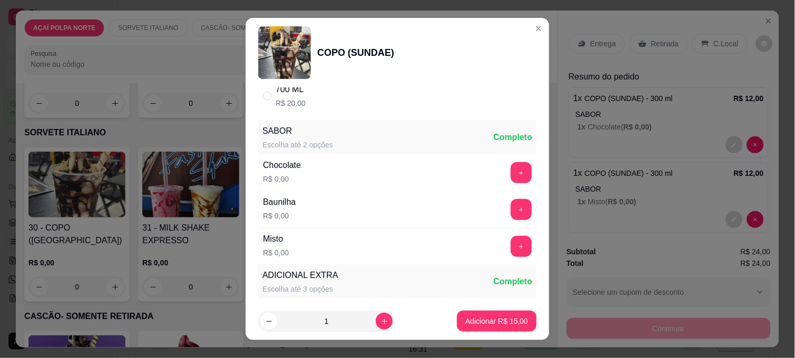
scroll to position [234, 0]
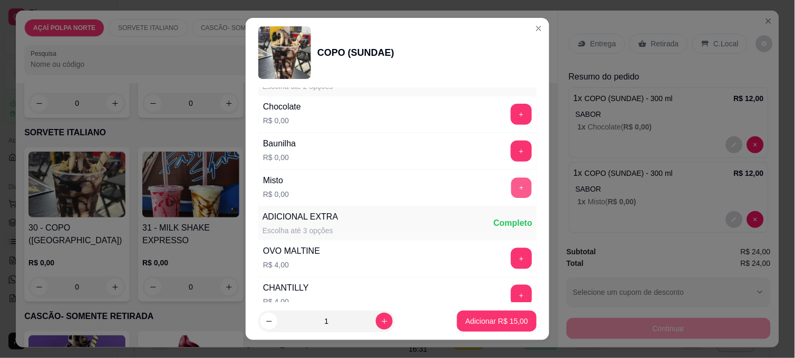
click at [511, 190] on button "+" at bounding box center [521, 188] width 21 height 21
click at [476, 324] on p "Adicionar R$ 15,00" at bounding box center [496, 321] width 63 height 11
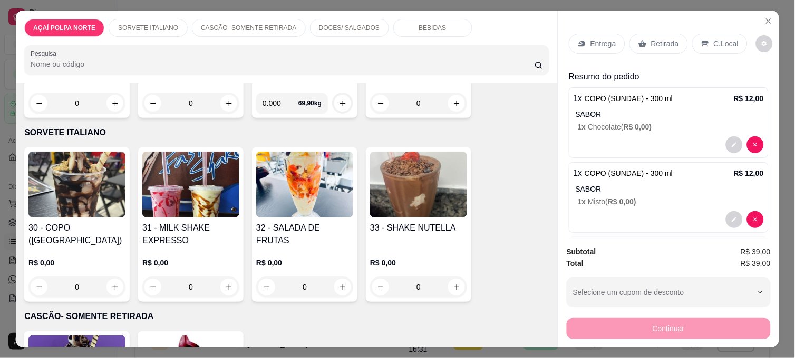
click at [661, 38] on p "Retirada" at bounding box center [665, 43] width 28 height 11
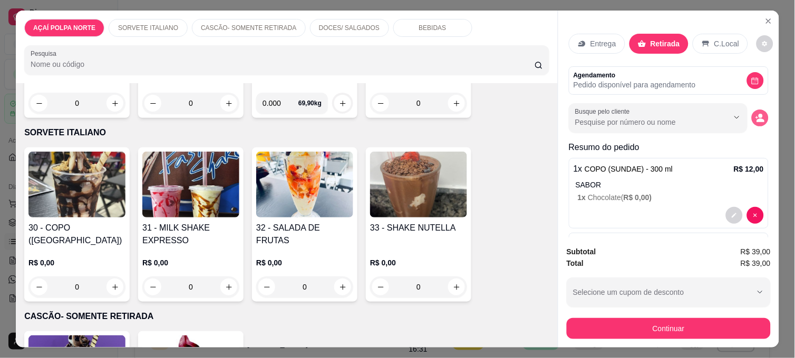
click at [757, 119] on icon "decrease-product-quantity" at bounding box center [761, 121] width 8 height 4
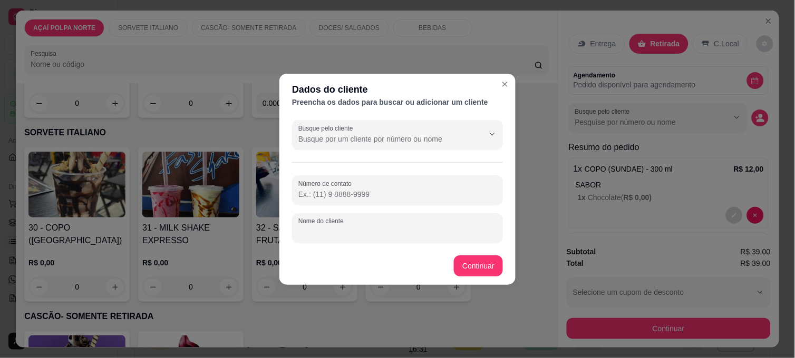
drag, startPoint x: 356, startPoint y: 230, endPoint x: 387, endPoint y: 211, distance: 36.4
click at [356, 229] on input "Nome do cliente" at bounding box center [397, 232] width 198 height 11
type input "kauane"
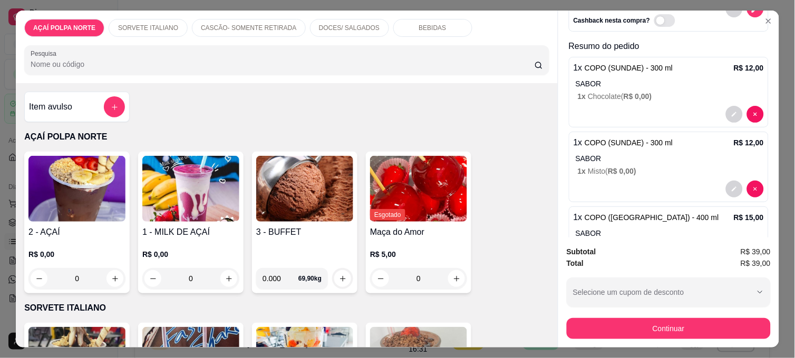
scroll to position [172, 0]
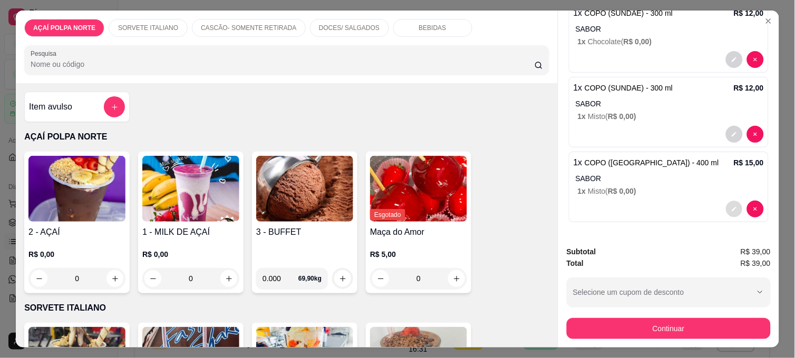
click at [731, 207] on icon "decrease-product-quantity" at bounding box center [733, 209] width 5 height 5
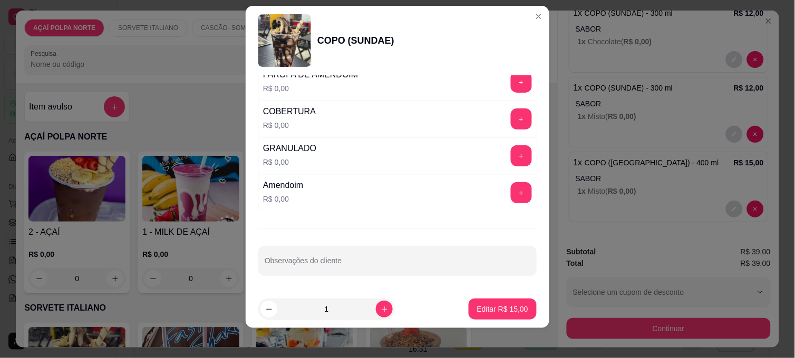
scroll to position [16, 0]
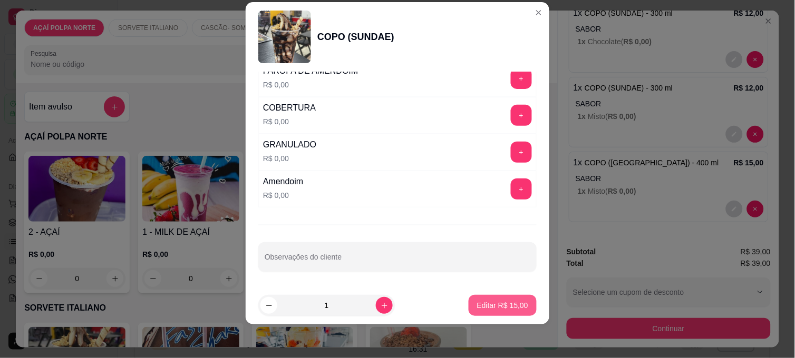
click at [488, 302] on p "Editar R$ 15,00" at bounding box center [502, 305] width 51 height 11
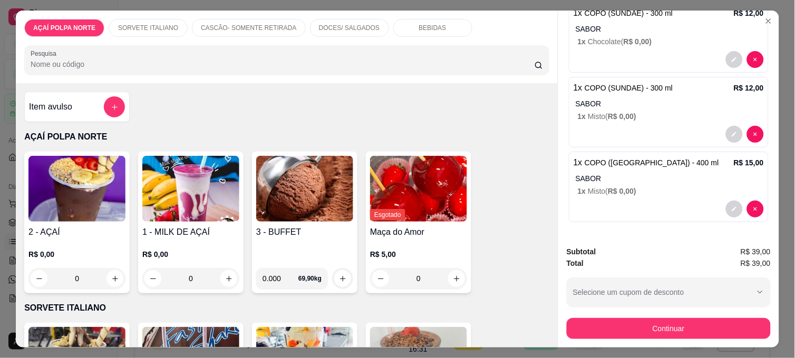
scroll to position [0, 0]
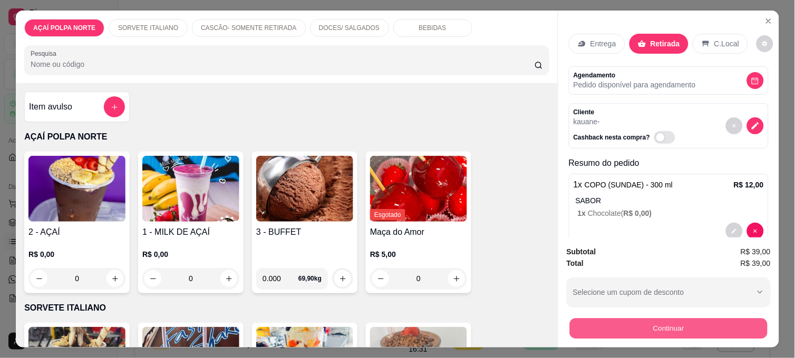
click at [706, 325] on button "Continuar" at bounding box center [669, 328] width 198 height 21
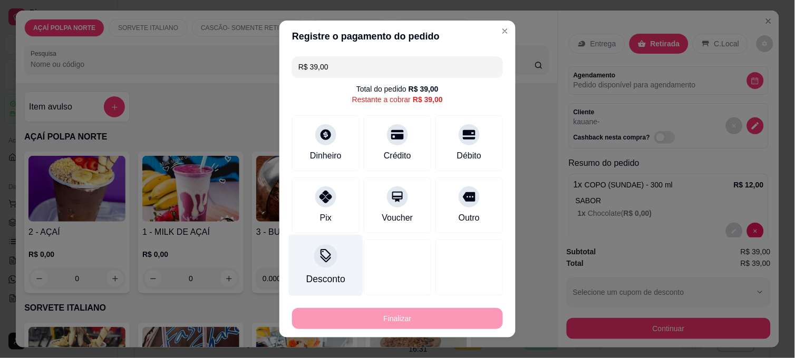
drag, startPoint x: 323, startPoint y: 204, endPoint x: 345, endPoint y: 227, distance: 31.7
click at [324, 204] on div at bounding box center [325, 197] width 21 height 21
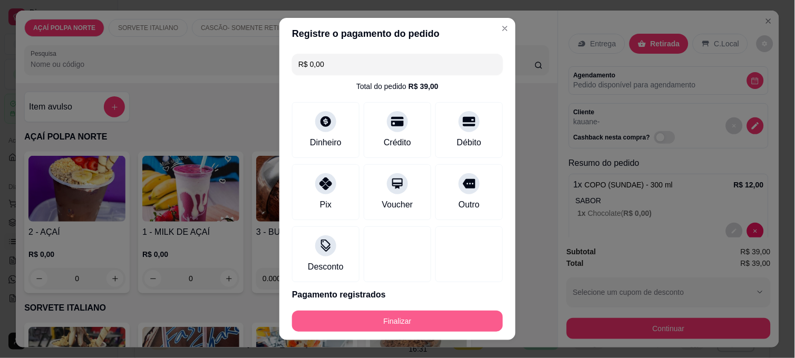
click at [414, 324] on button "Finalizar" at bounding box center [397, 321] width 211 height 21
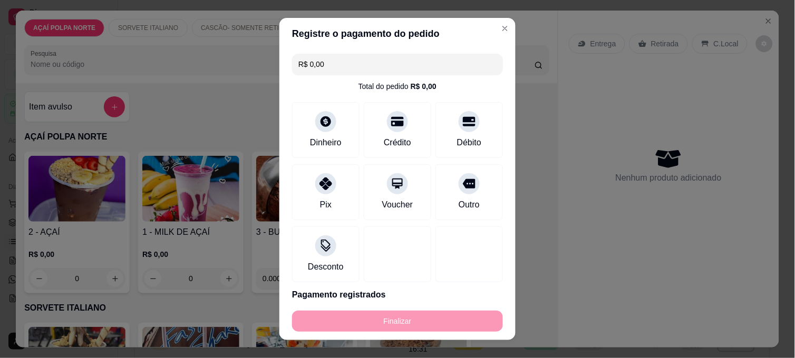
type input "-R$ 39,00"
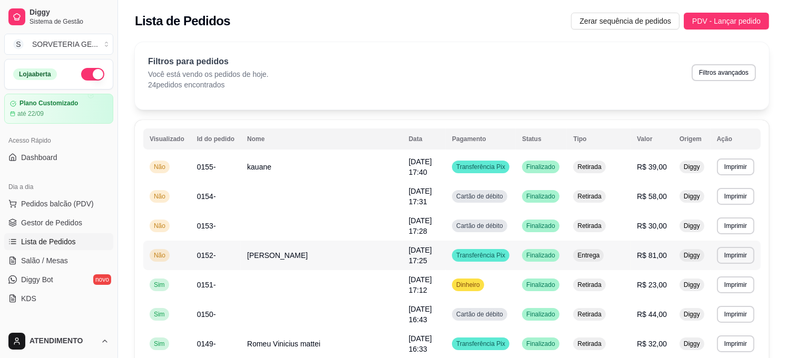
click at [334, 257] on td "[PERSON_NAME]" at bounding box center [322, 256] width 162 height 30
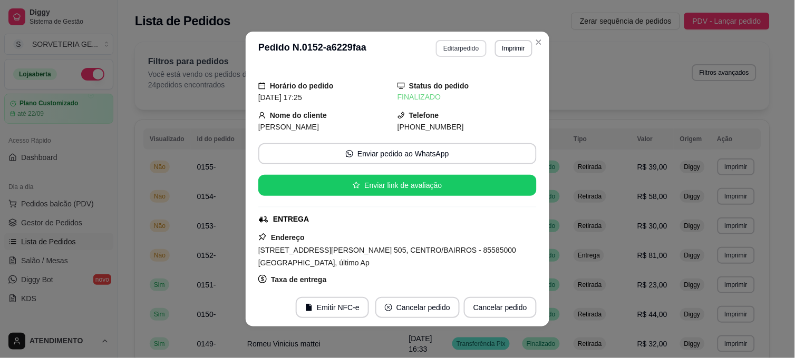
click at [449, 45] on button "Editar pedido" at bounding box center [461, 48] width 50 height 17
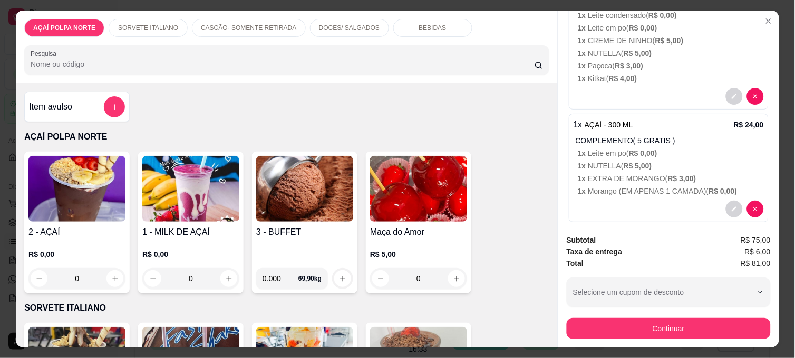
scroll to position [292, 0]
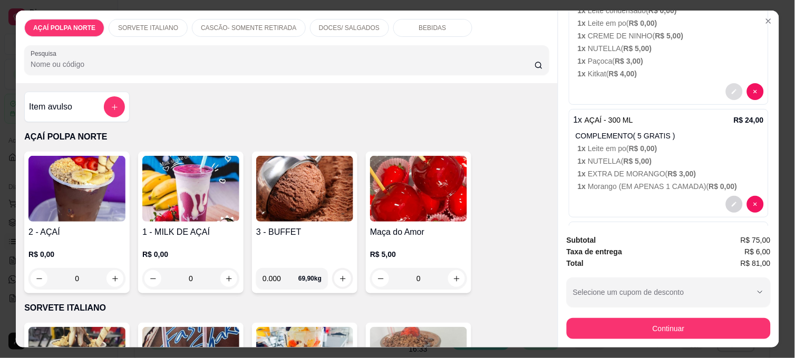
click at [731, 89] on icon "decrease-product-quantity" at bounding box center [734, 92] width 6 height 6
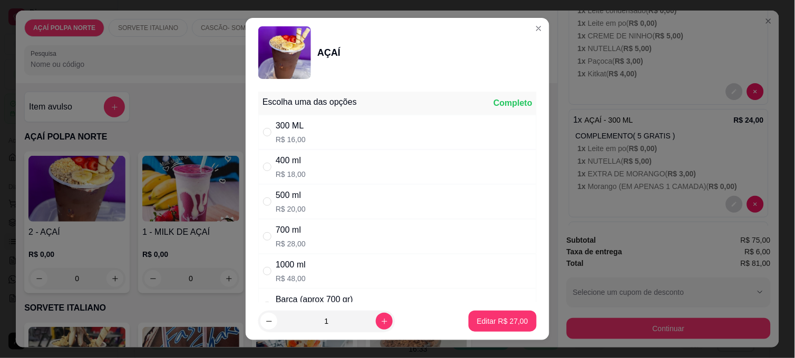
click at [305, 134] on div "300 ML R$ 16,00" at bounding box center [397, 132] width 278 height 35
radio input "true"
radio input "false"
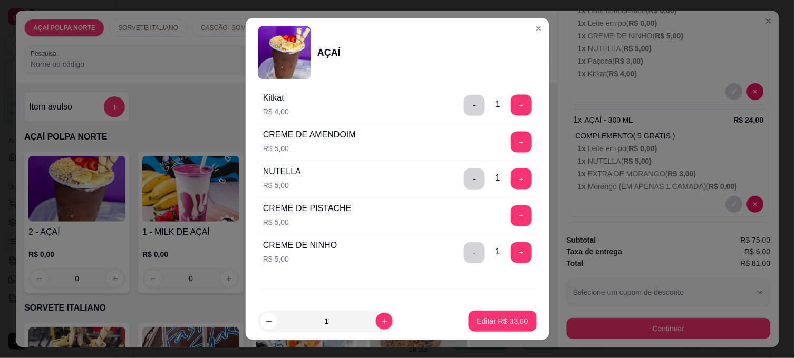
scroll to position [1286, 0]
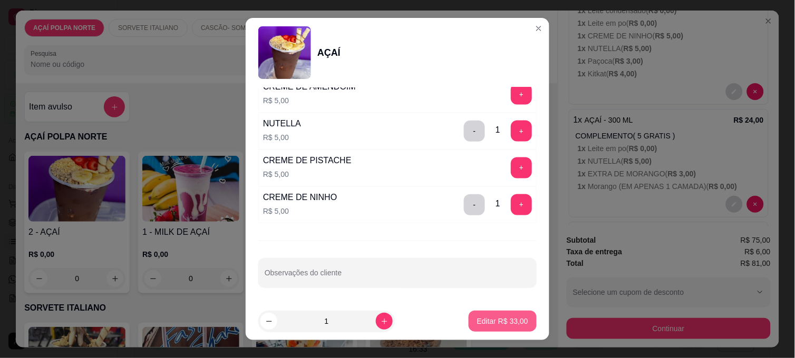
click at [496, 319] on p "Editar R$ 33,00" at bounding box center [502, 321] width 51 height 11
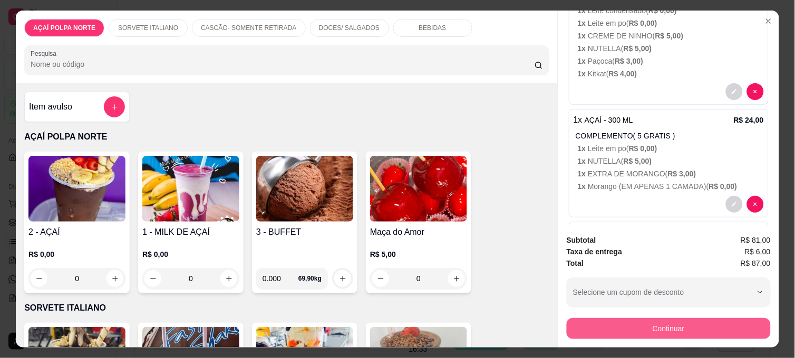
click at [646, 319] on button "Continuar" at bounding box center [668, 328] width 204 height 21
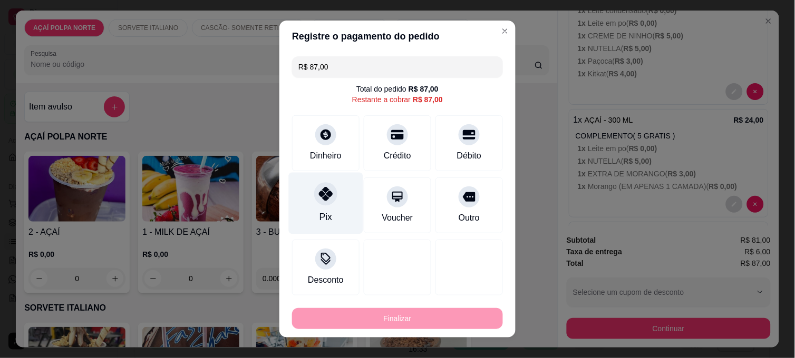
click at [324, 204] on div "Pix" at bounding box center [326, 204] width 74 height 62
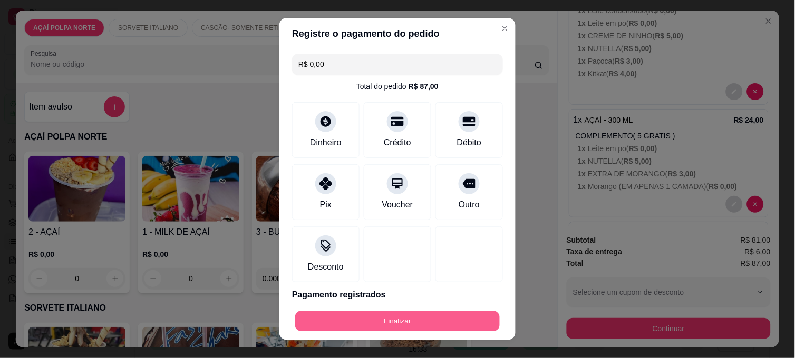
click at [456, 319] on button "Finalizar" at bounding box center [397, 321] width 204 height 21
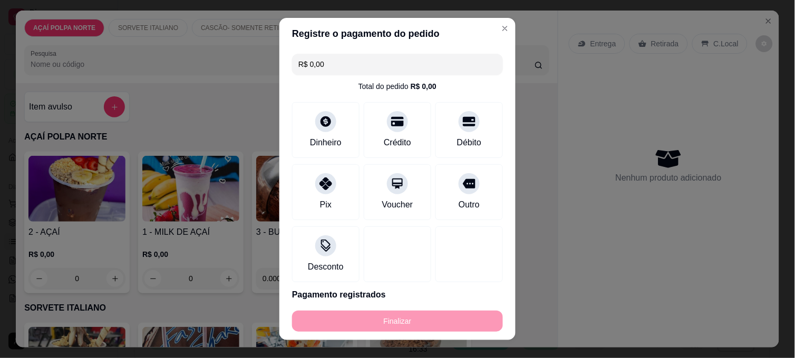
type input "-R$ 87,00"
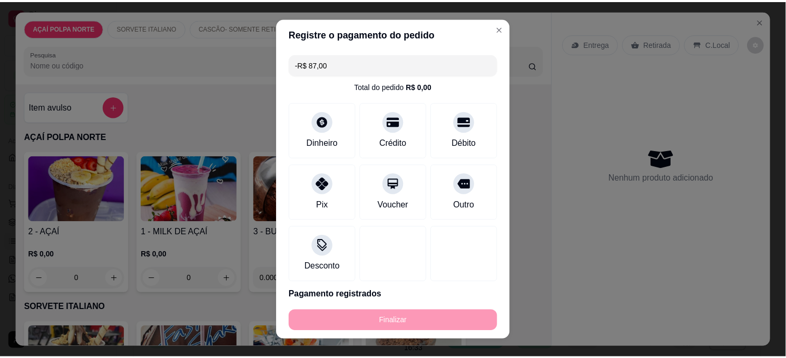
scroll to position [0, 0]
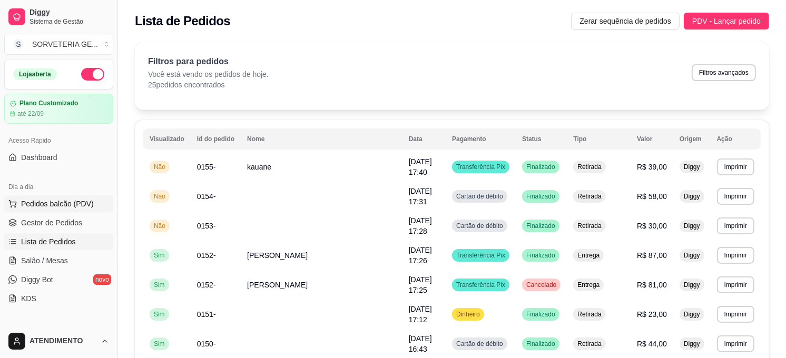
click at [72, 204] on span "Pedidos balcão (PDV)" at bounding box center [57, 204] width 73 height 11
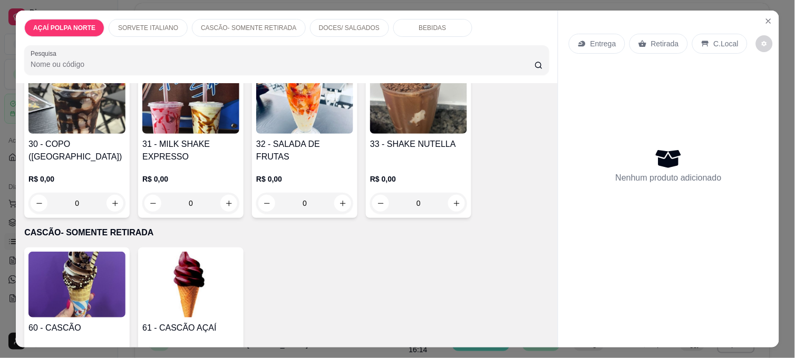
scroll to position [292, 0]
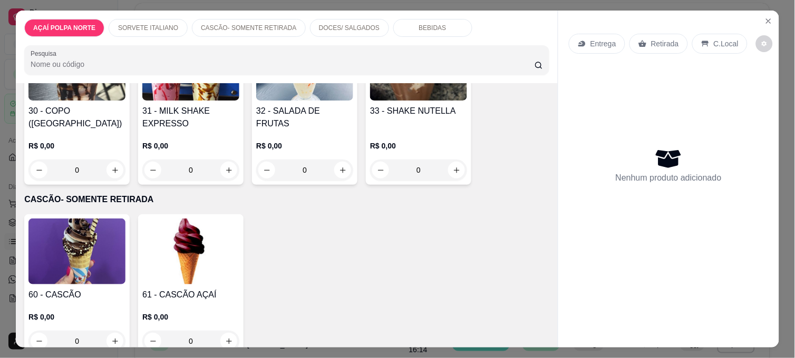
click at [89, 248] on img at bounding box center [76, 252] width 97 height 66
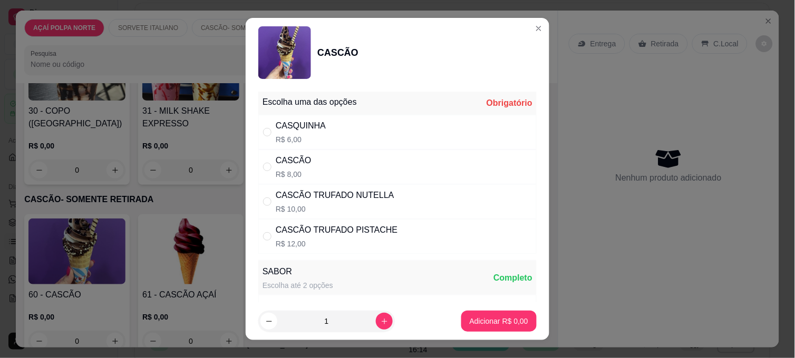
click at [291, 167] on div "CASCÃO" at bounding box center [294, 160] width 36 height 13
radio input "true"
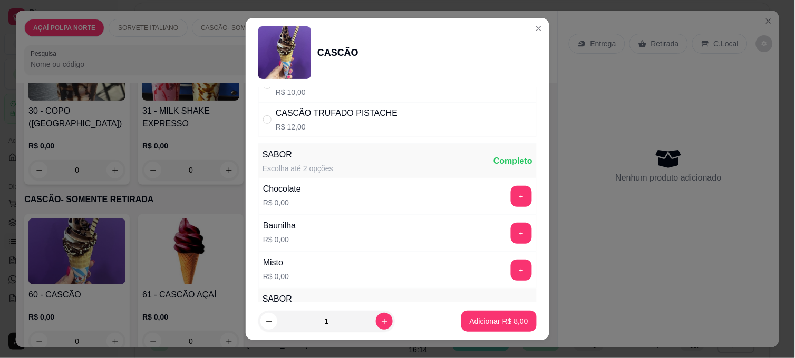
scroll to position [234, 0]
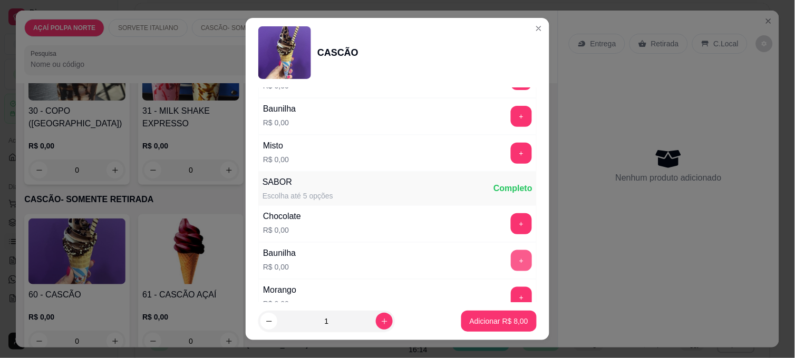
click at [511, 260] on button "+" at bounding box center [521, 260] width 21 height 21
click at [494, 326] on p "Adicionar R$ 8,00" at bounding box center [498, 321] width 57 height 10
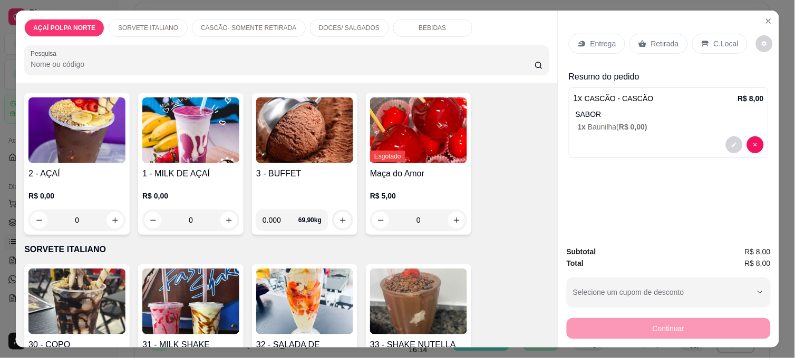
scroll to position [0, 0]
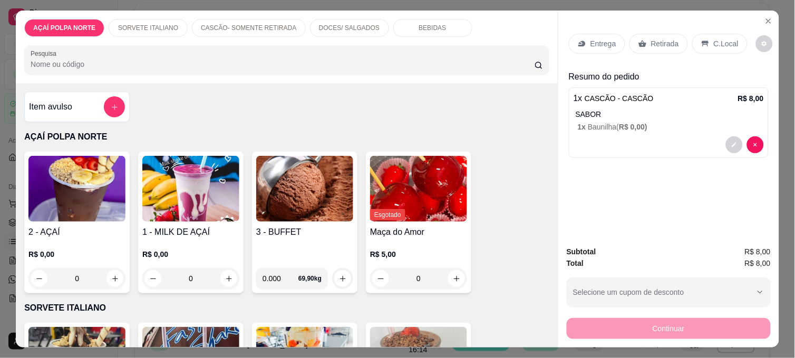
click at [80, 192] on img at bounding box center [76, 189] width 97 height 66
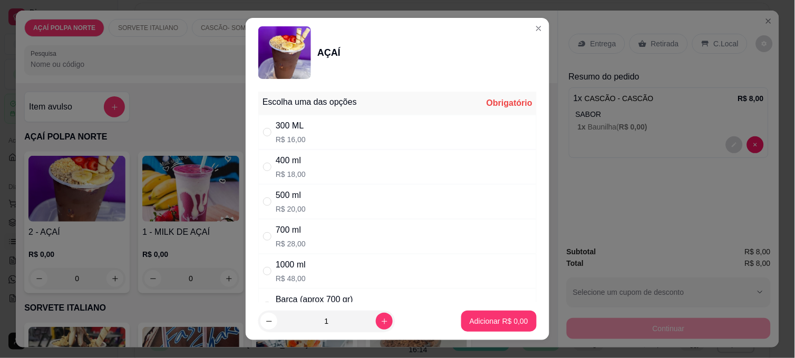
click at [288, 160] on div "400 ml R$ 18,00" at bounding box center [397, 167] width 278 height 35
radio input "true"
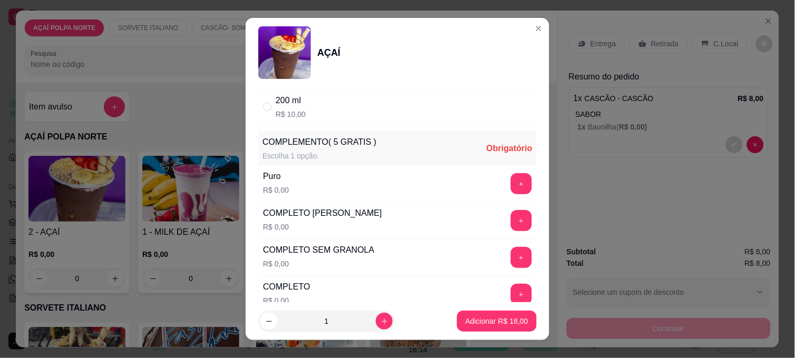
scroll to position [351, 0]
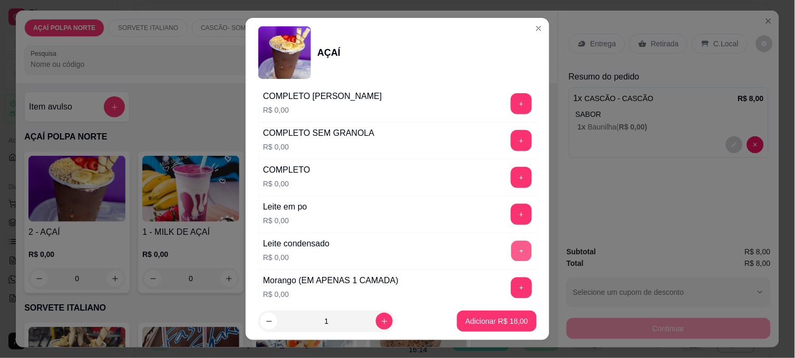
click at [511, 246] on button "+" at bounding box center [521, 251] width 21 height 21
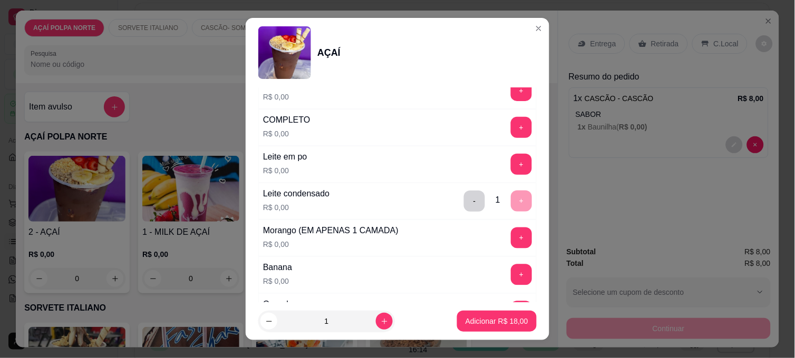
scroll to position [468, 0]
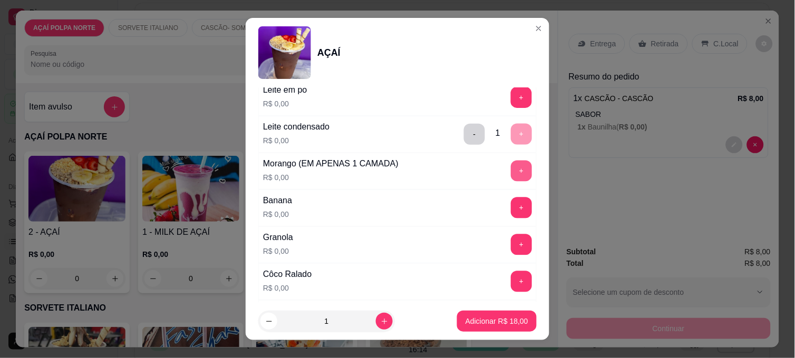
click at [511, 172] on button "+" at bounding box center [521, 171] width 21 height 21
click at [511, 210] on button "+" at bounding box center [521, 208] width 21 height 21
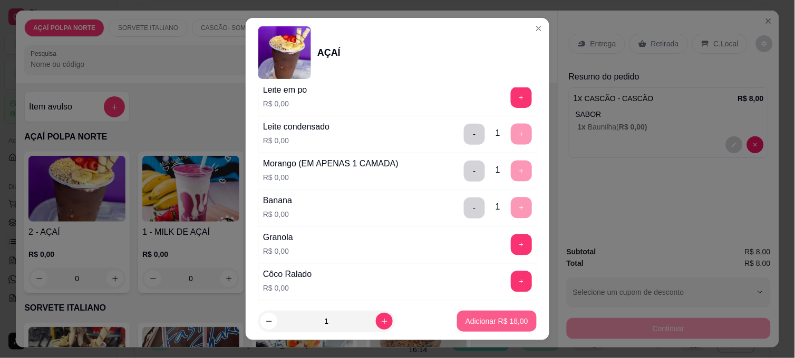
click at [487, 321] on p "Adicionar R$ 18,00" at bounding box center [496, 321] width 63 height 11
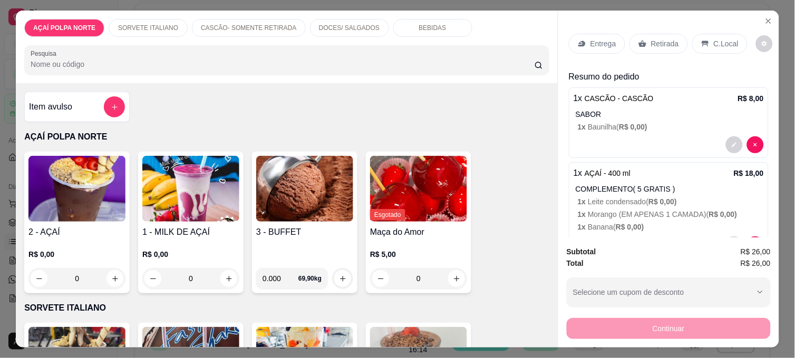
click at [703, 34] on div "C.Local" at bounding box center [719, 44] width 55 height 20
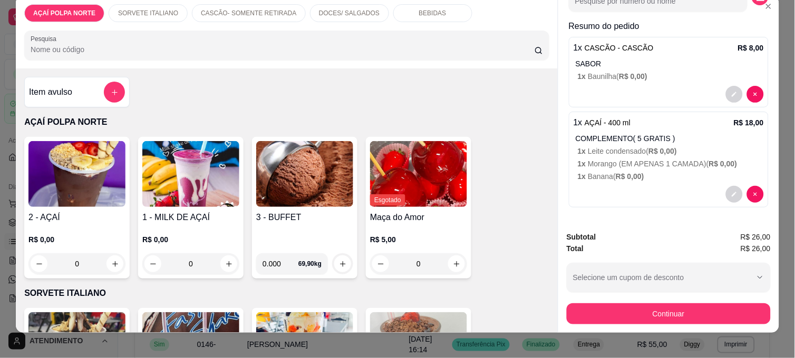
scroll to position [27, 0]
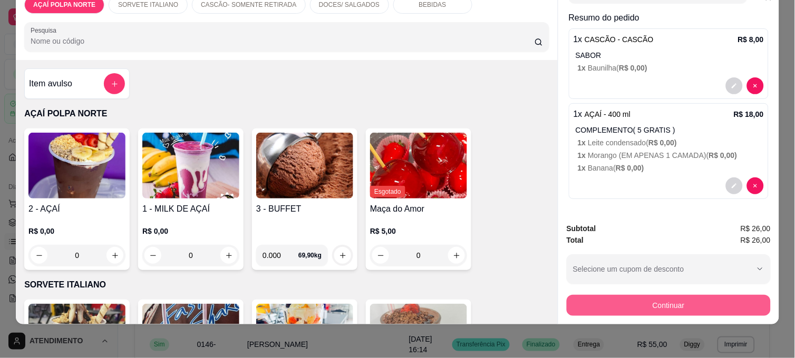
click at [673, 296] on button "Continuar" at bounding box center [668, 305] width 204 height 21
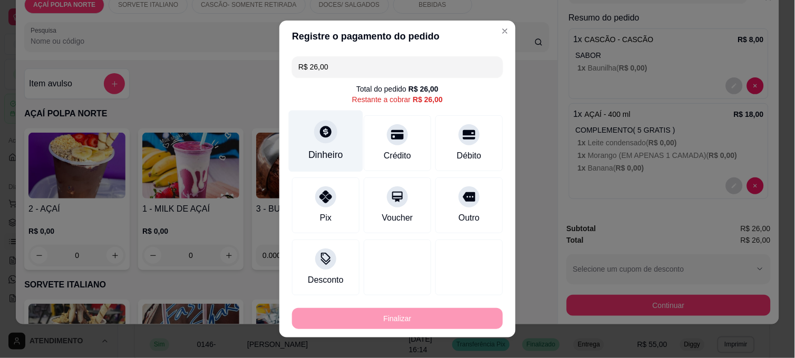
click at [330, 141] on div "Dinheiro" at bounding box center [326, 142] width 74 height 62
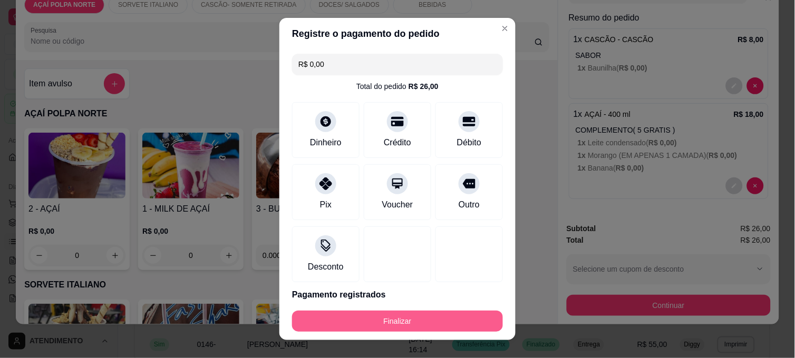
click at [435, 325] on button "Finalizar" at bounding box center [397, 321] width 211 height 21
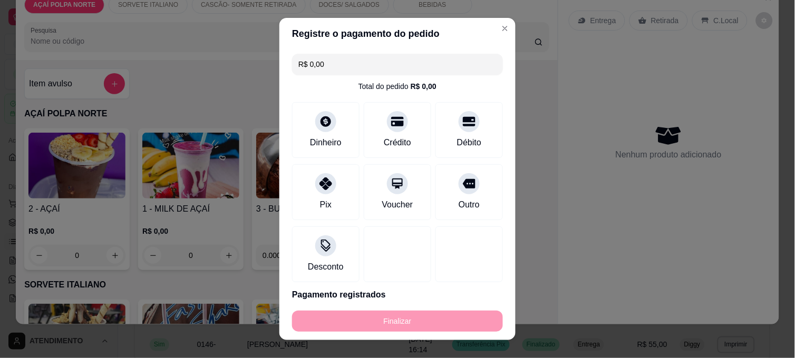
type input "-R$ 26,00"
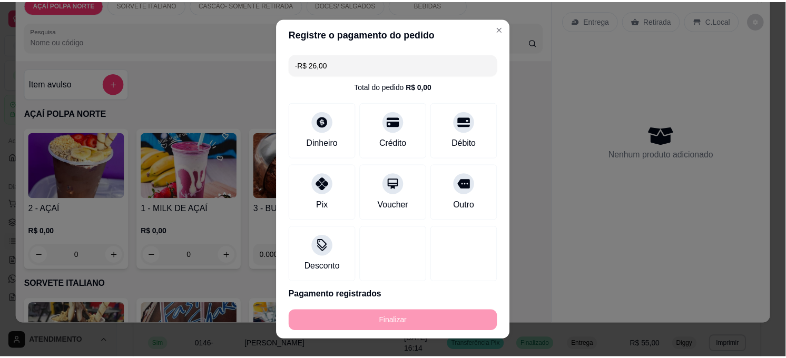
scroll to position [0, 0]
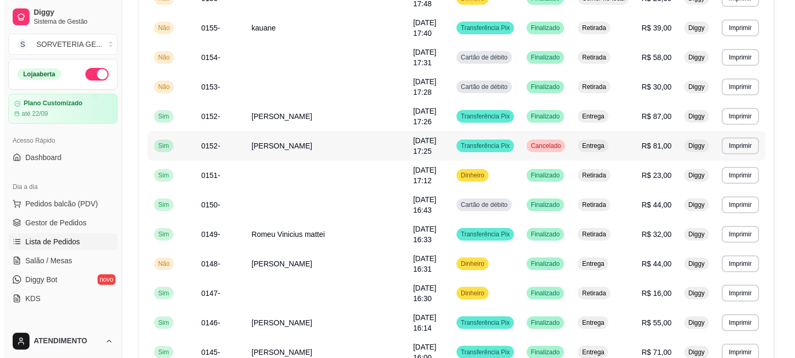
scroll to position [175, 0]
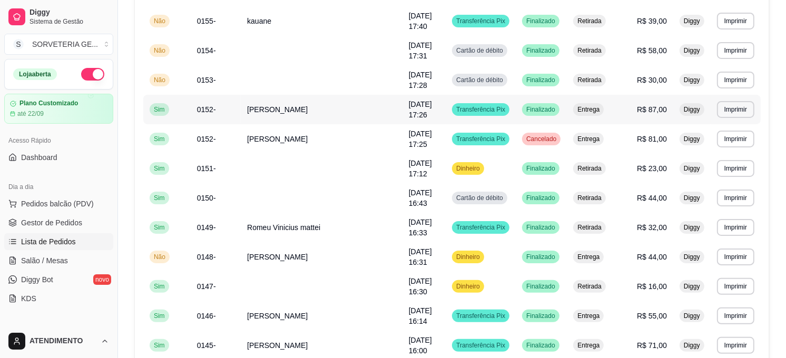
click at [359, 107] on td "[PERSON_NAME]" at bounding box center [322, 110] width 162 height 30
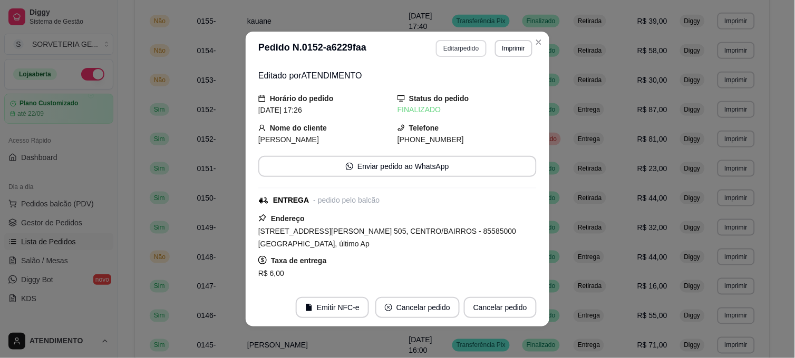
click at [466, 50] on button "Editar pedido" at bounding box center [461, 48] width 50 height 17
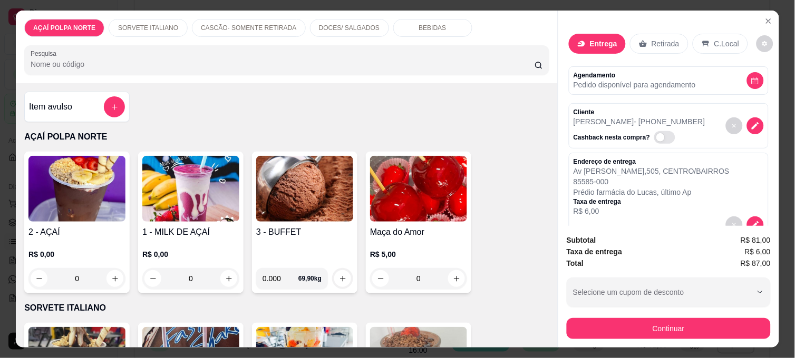
click at [66, 232] on h4 "2 - AÇAÍ" at bounding box center [76, 232] width 97 height 13
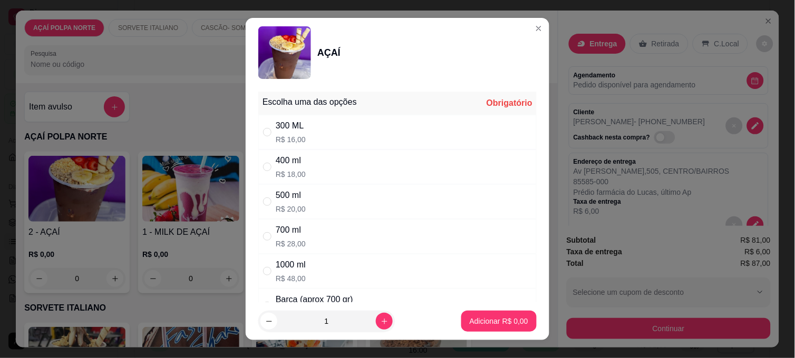
click at [302, 138] on div "300 ML R$ 16,00" at bounding box center [397, 132] width 278 height 35
radio input "true"
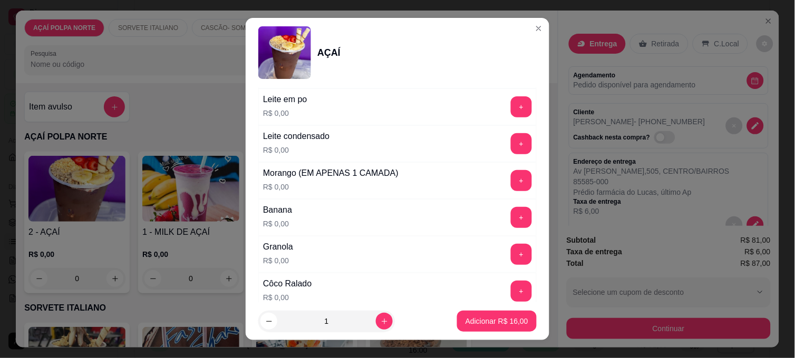
scroll to position [468, 0]
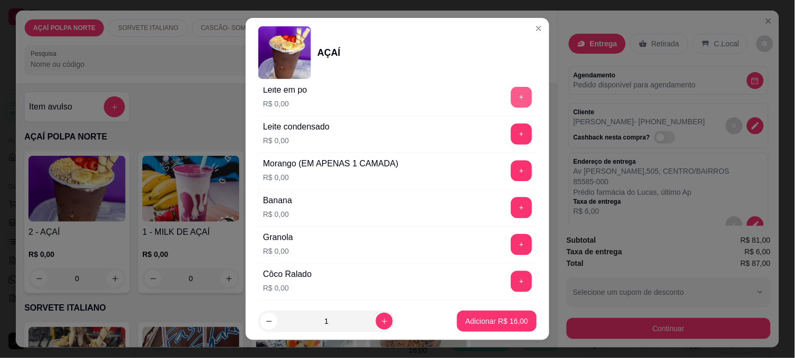
click at [511, 97] on button "+" at bounding box center [521, 97] width 21 height 21
click at [511, 176] on button "+" at bounding box center [521, 171] width 21 height 21
click at [511, 215] on button "+" at bounding box center [521, 208] width 21 height 21
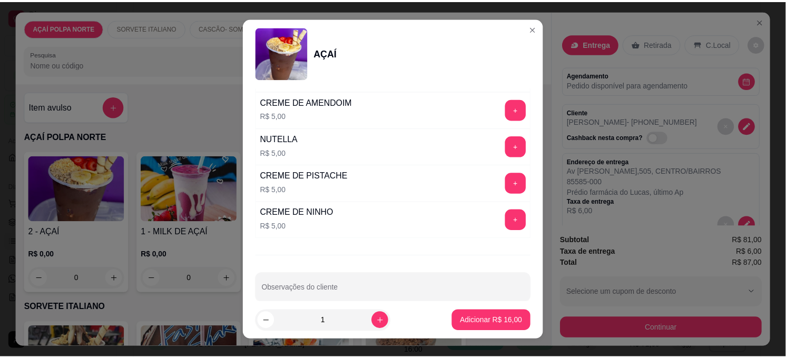
scroll to position [1286, 0]
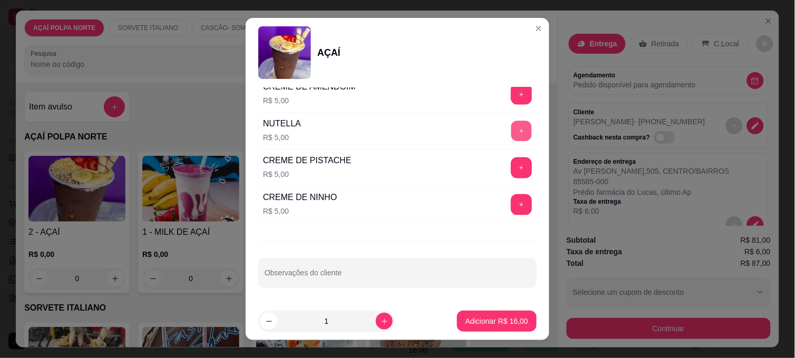
click at [511, 130] on button "+" at bounding box center [521, 131] width 21 height 21
click at [510, 320] on p "Adicionar R$ 21,00" at bounding box center [496, 321] width 61 height 10
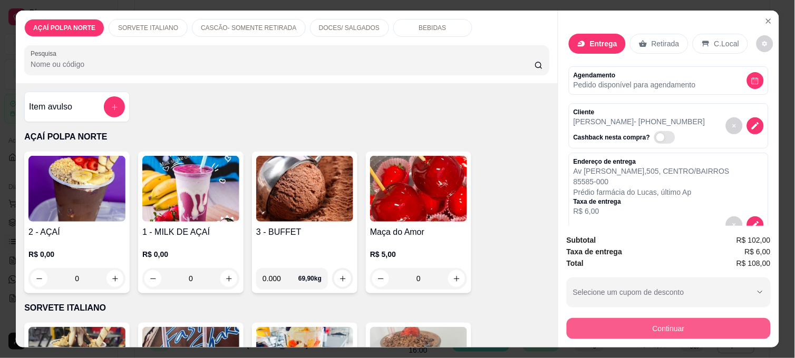
click at [657, 322] on button "Continuar" at bounding box center [668, 328] width 204 height 21
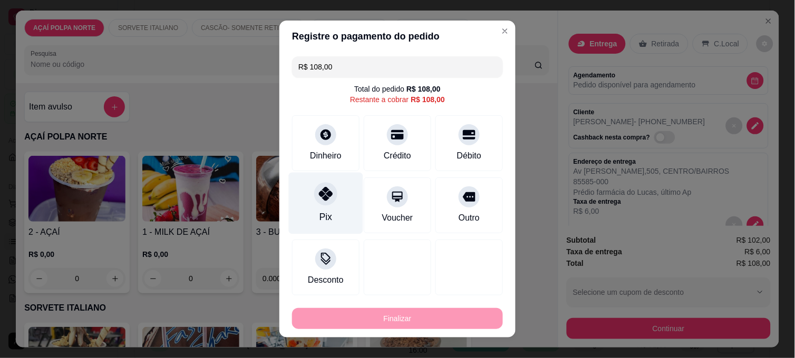
click at [322, 207] on div "Pix" at bounding box center [326, 204] width 74 height 62
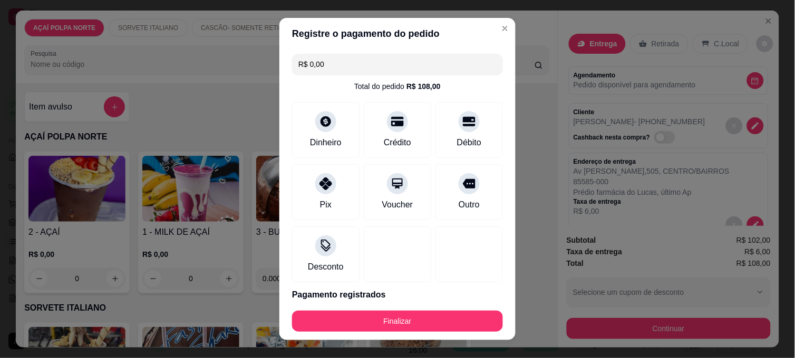
click at [434, 307] on footer "Finalizar" at bounding box center [397, 321] width 236 height 38
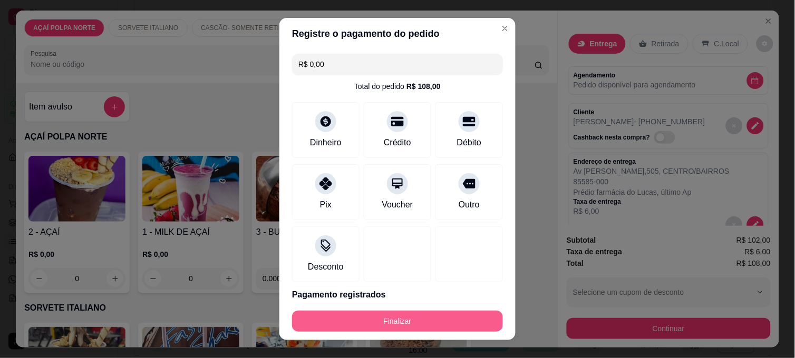
click at [435, 317] on button "Finalizar" at bounding box center [397, 321] width 211 height 21
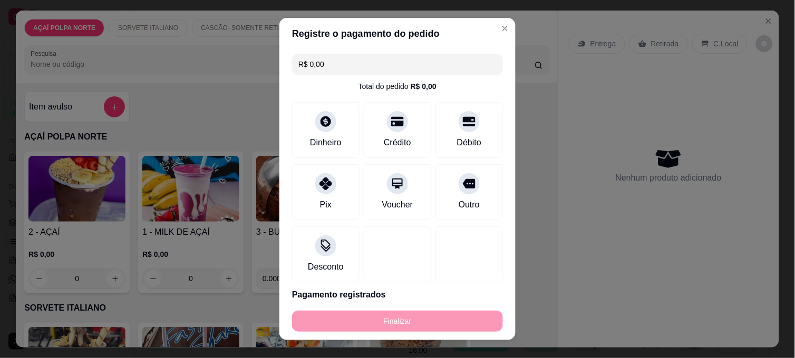
type input "-R$ 108,00"
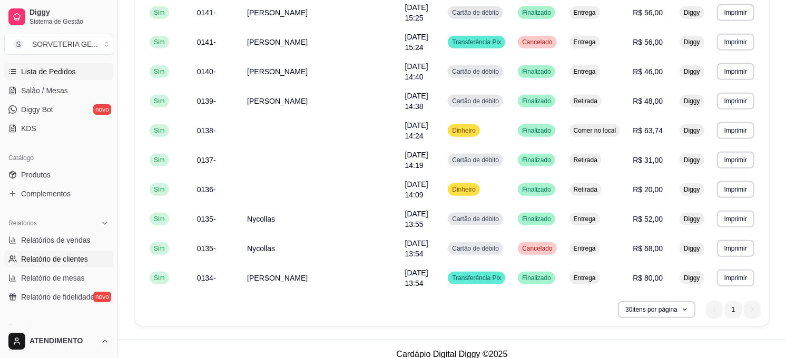
scroll to position [175, 0]
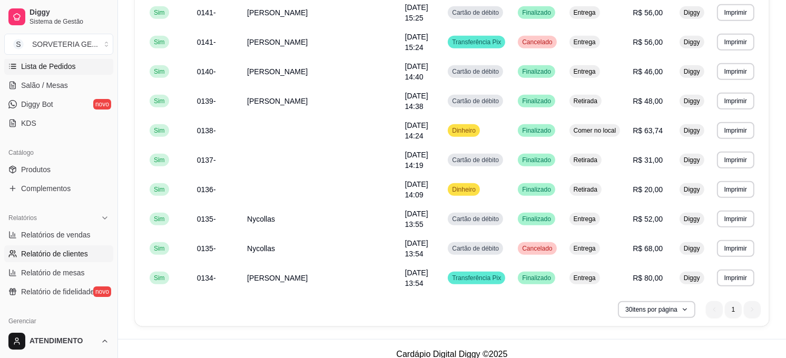
click at [60, 251] on span "Relatório de clientes" at bounding box center [54, 254] width 67 height 11
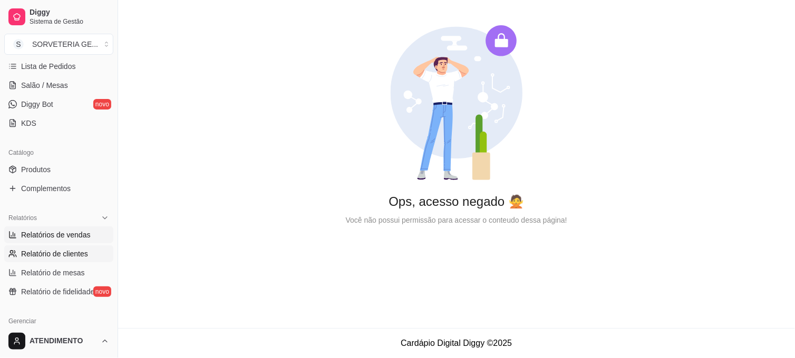
click at [66, 241] on link "Relatórios de vendas" at bounding box center [58, 235] width 109 height 17
click at [47, 92] on link "Salão / Mesas" at bounding box center [58, 85] width 109 height 17
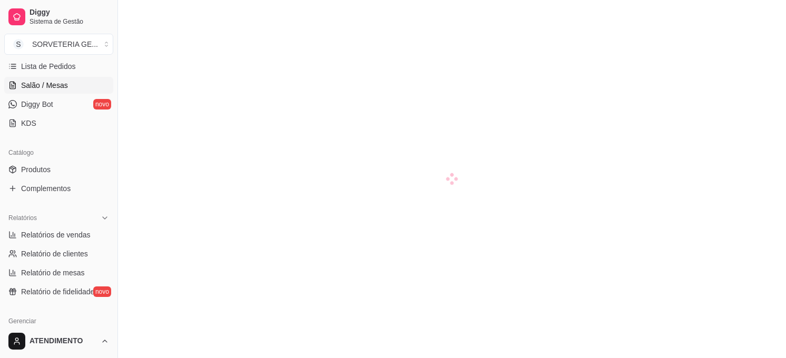
scroll to position [117, 0]
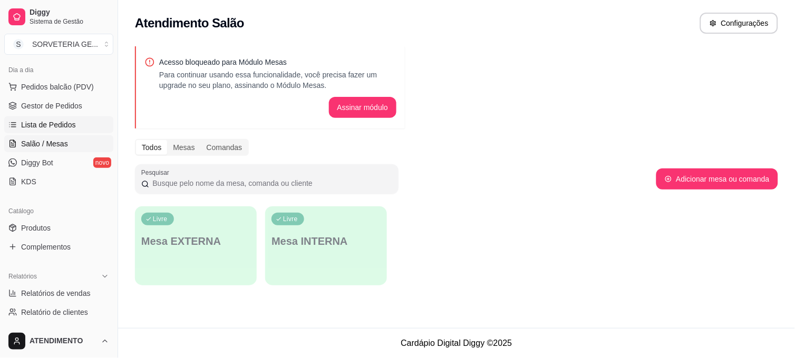
click at [47, 121] on span "Lista de Pedidos" at bounding box center [48, 125] width 55 height 11
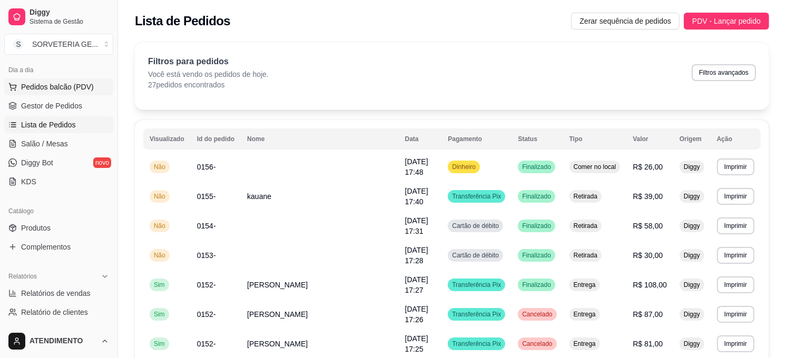
click at [47, 90] on span "Pedidos balcão (PDV)" at bounding box center [57, 87] width 73 height 11
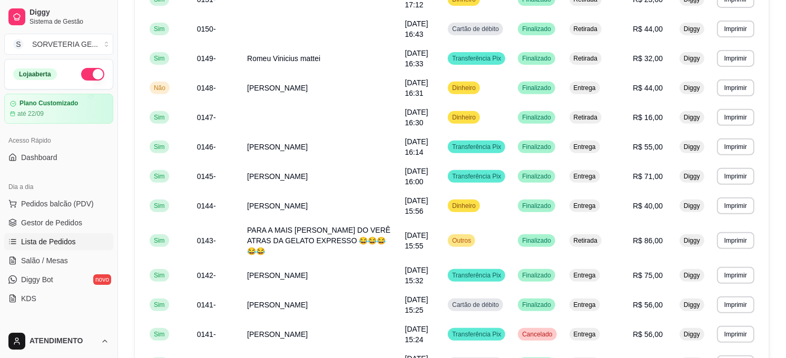
click at [83, 68] on button "button" at bounding box center [92, 74] width 23 height 13
